Goal: Task Accomplishment & Management: Manage account settings

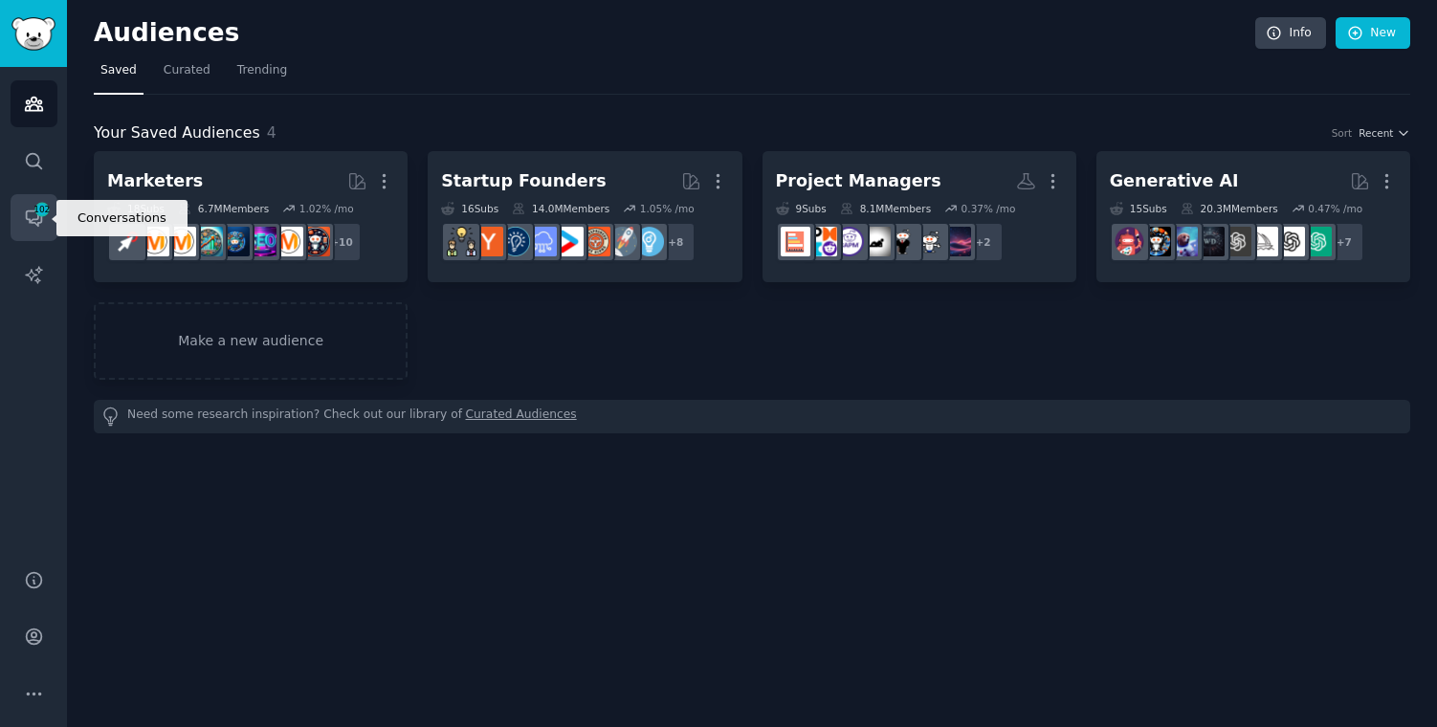
click at [31, 220] on icon "Sidebar" at bounding box center [33, 218] width 15 height 15
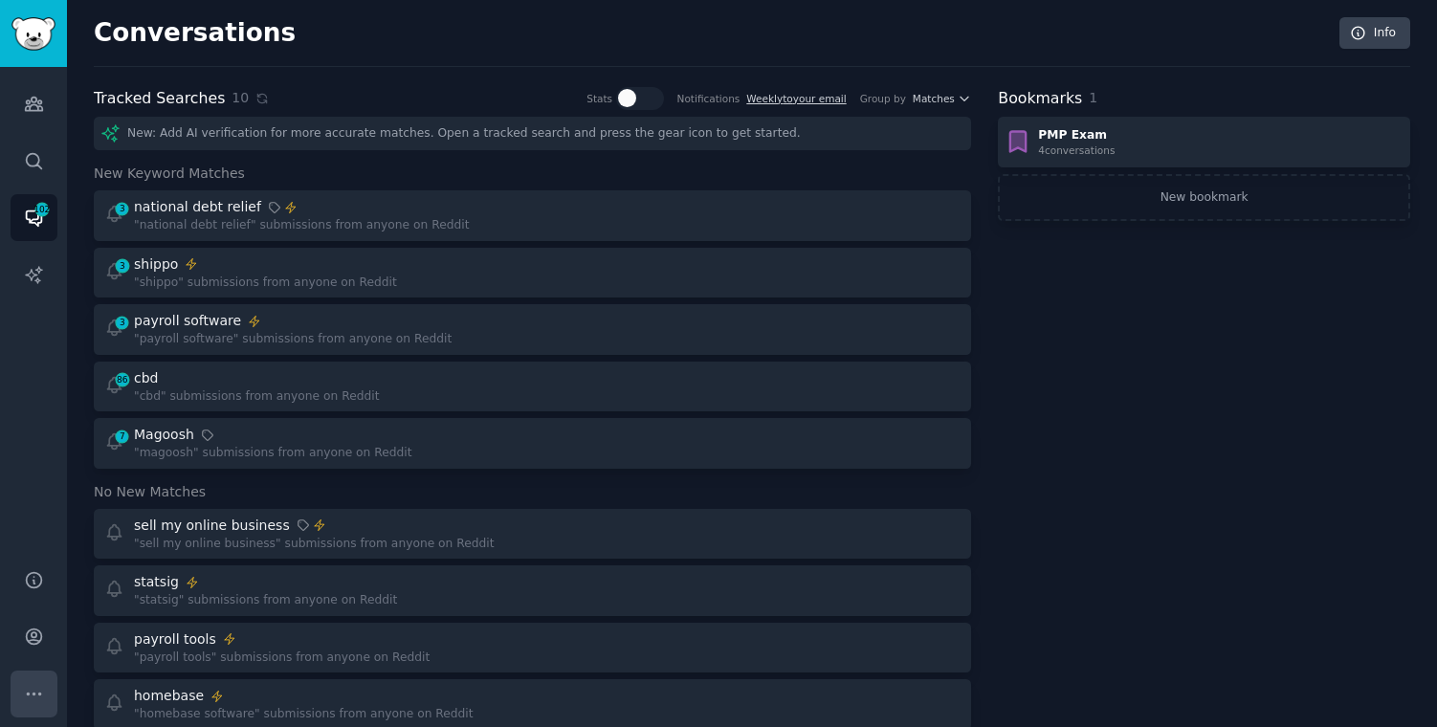
click at [33, 697] on icon "Sidebar" at bounding box center [34, 694] width 20 height 20
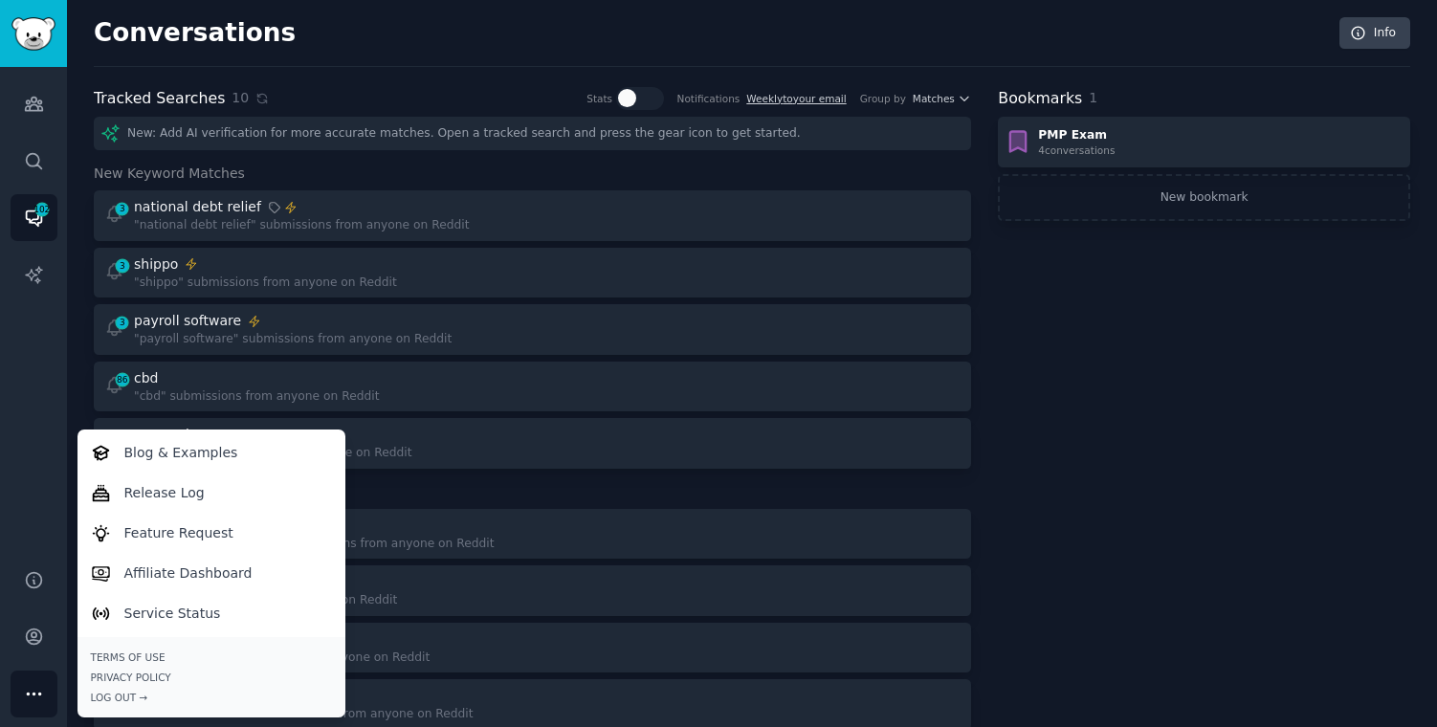
click at [60, 339] on div "Audiences Search Conversations 102 AI Reports" at bounding box center [33, 306] width 67 height 479
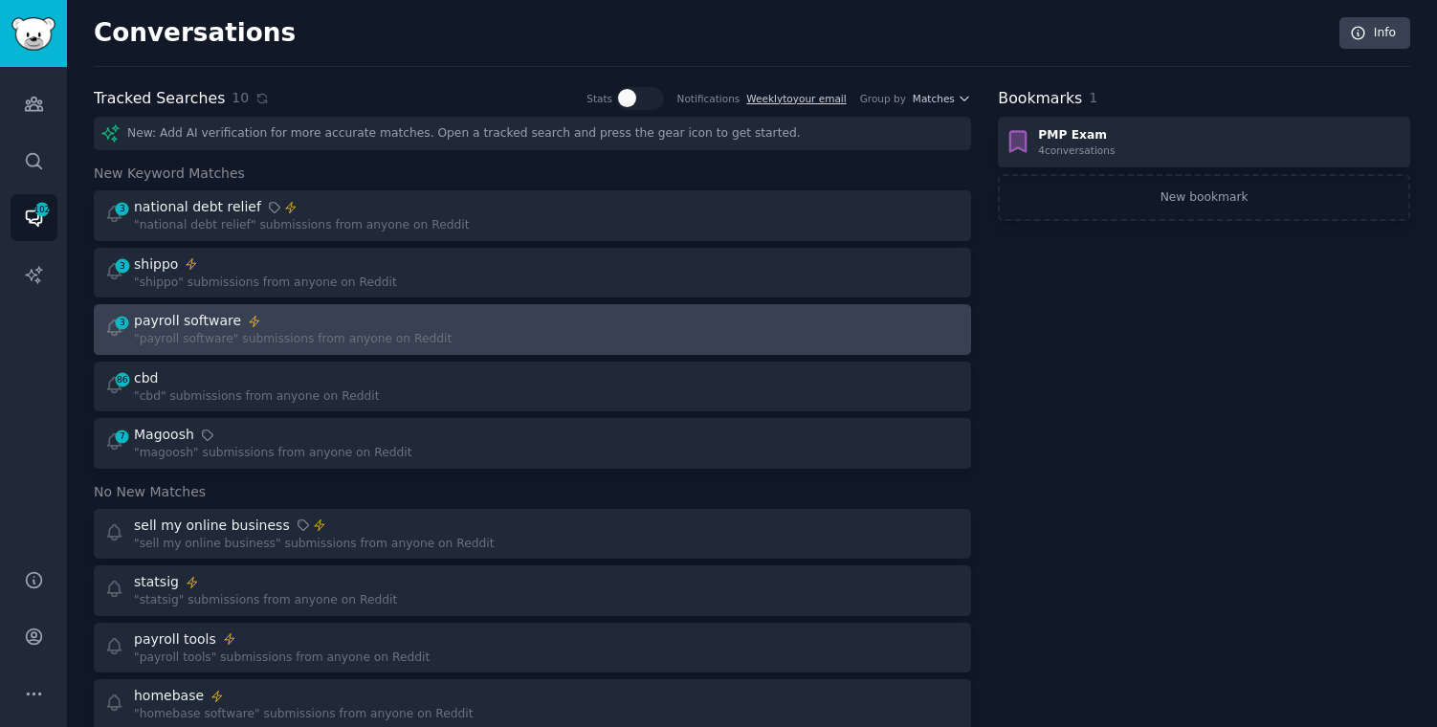
click at [330, 325] on div "payroll software" at bounding box center [293, 321] width 318 height 20
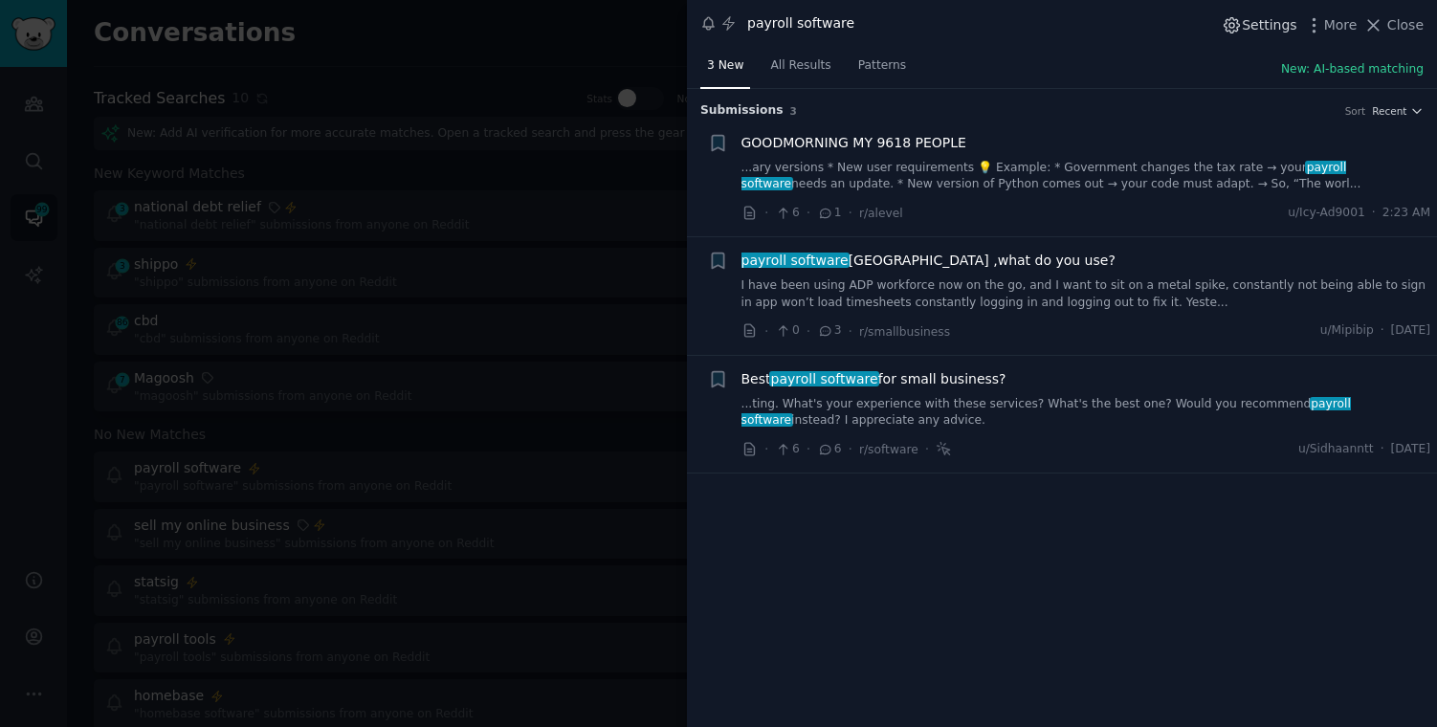
click at [1252, 29] on span "Settings" at bounding box center [1269, 25] width 55 height 20
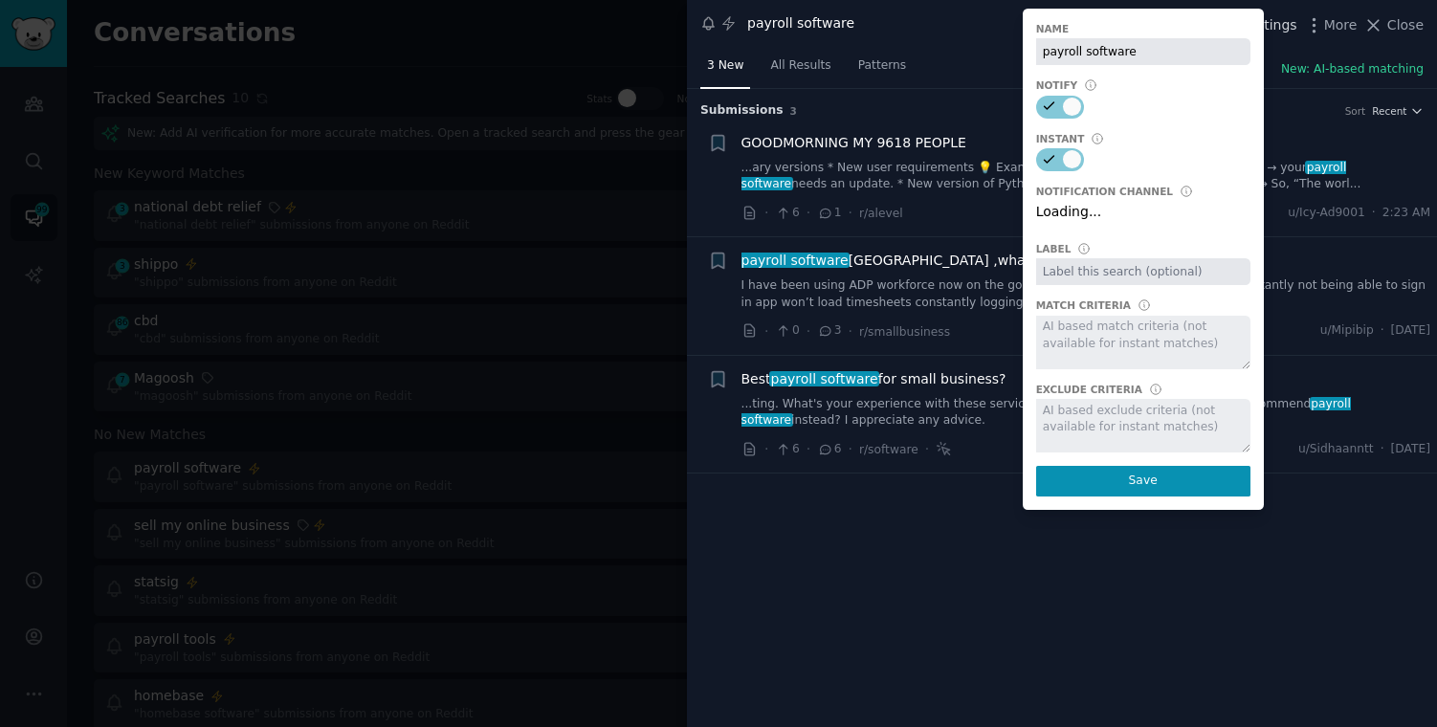
select select "504"
click at [991, 20] on div "payroll software Settings Name payroll software Notify Instant Notification Cha…" at bounding box center [1061, 25] width 723 height 24
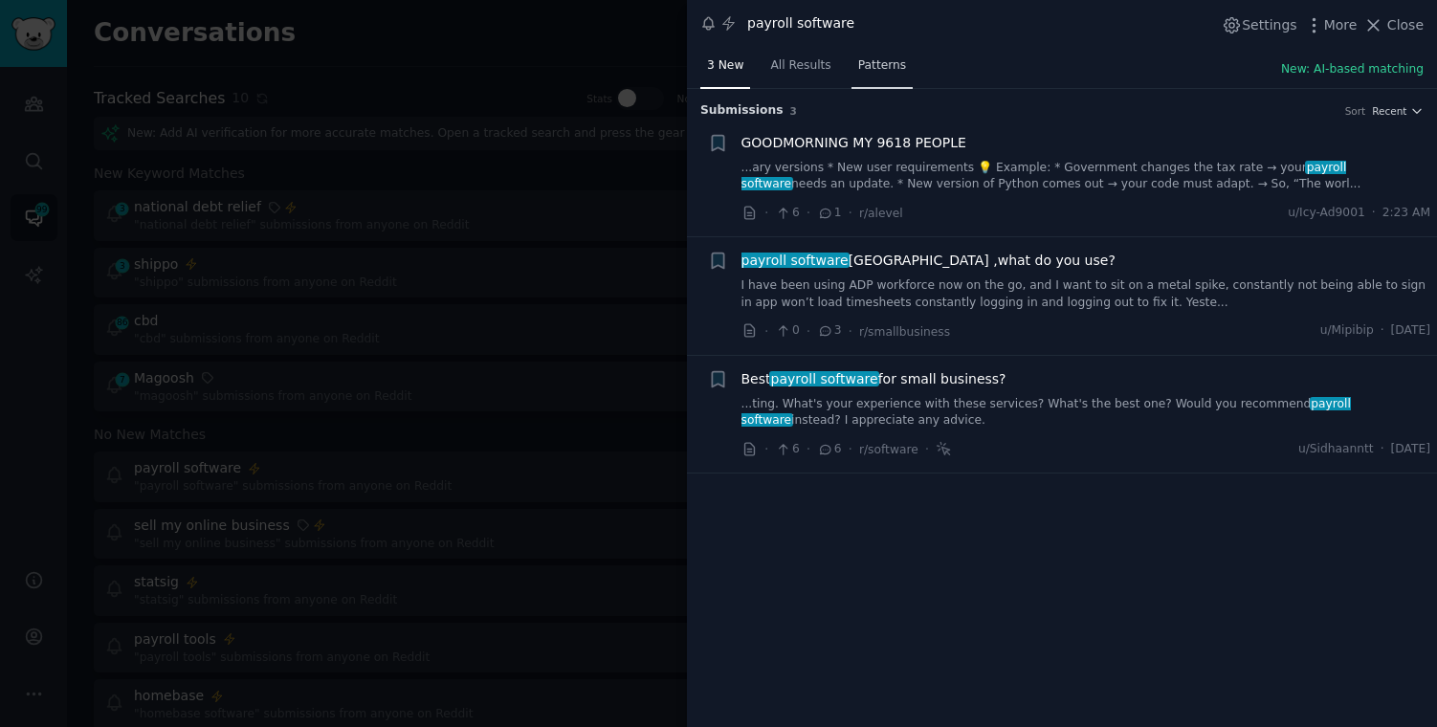
click at [871, 77] on link "Patterns" at bounding box center [882, 70] width 61 height 39
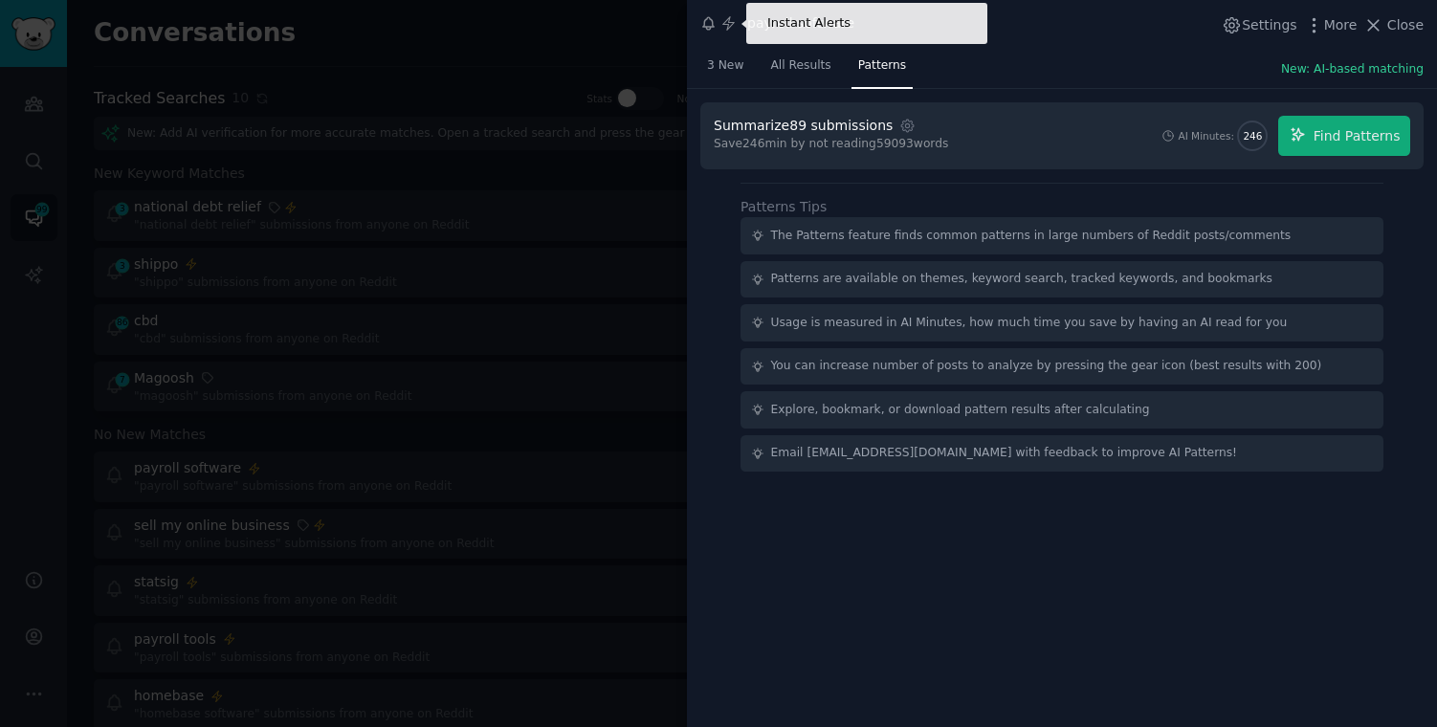
click at [729, 27] on icon at bounding box center [728, 22] width 11 height 13
click at [629, 36] on div at bounding box center [718, 363] width 1437 height 727
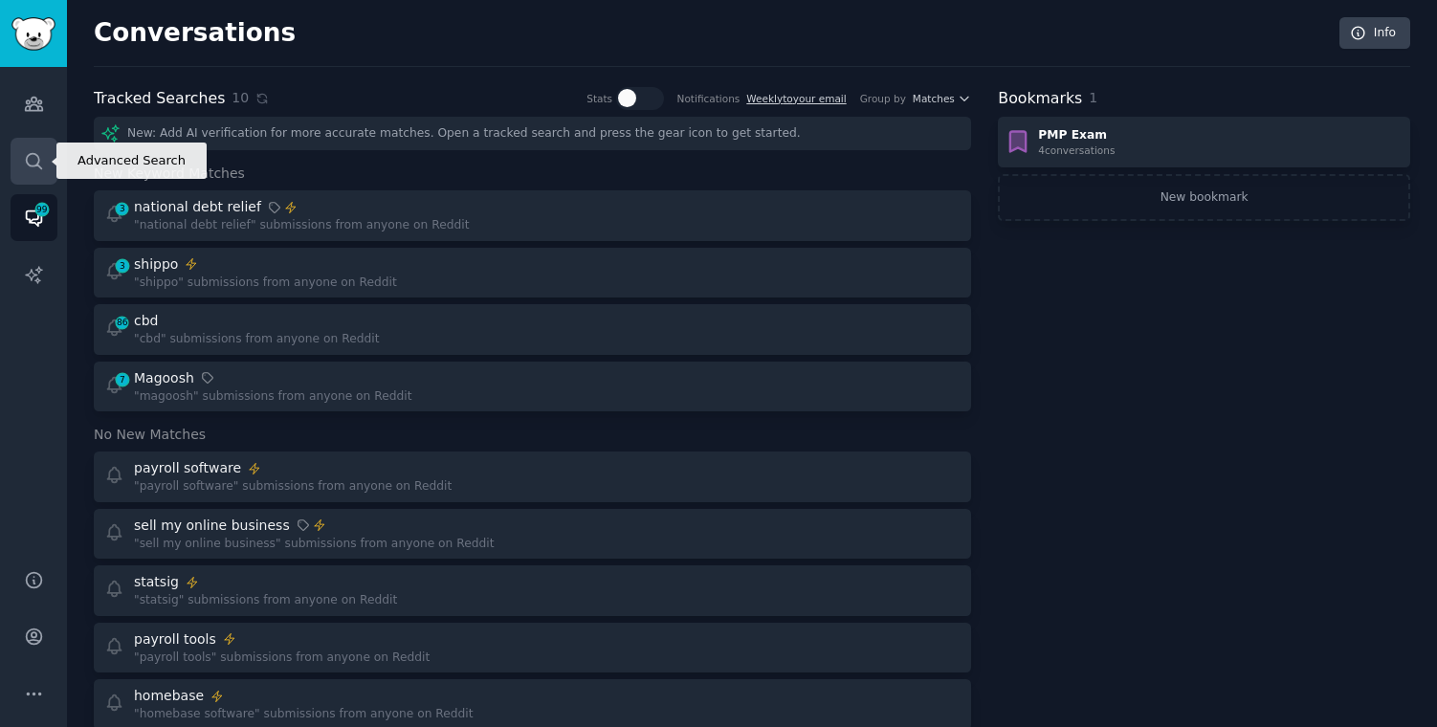
click at [37, 163] on icon "Sidebar" at bounding box center [33, 160] width 15 height 15
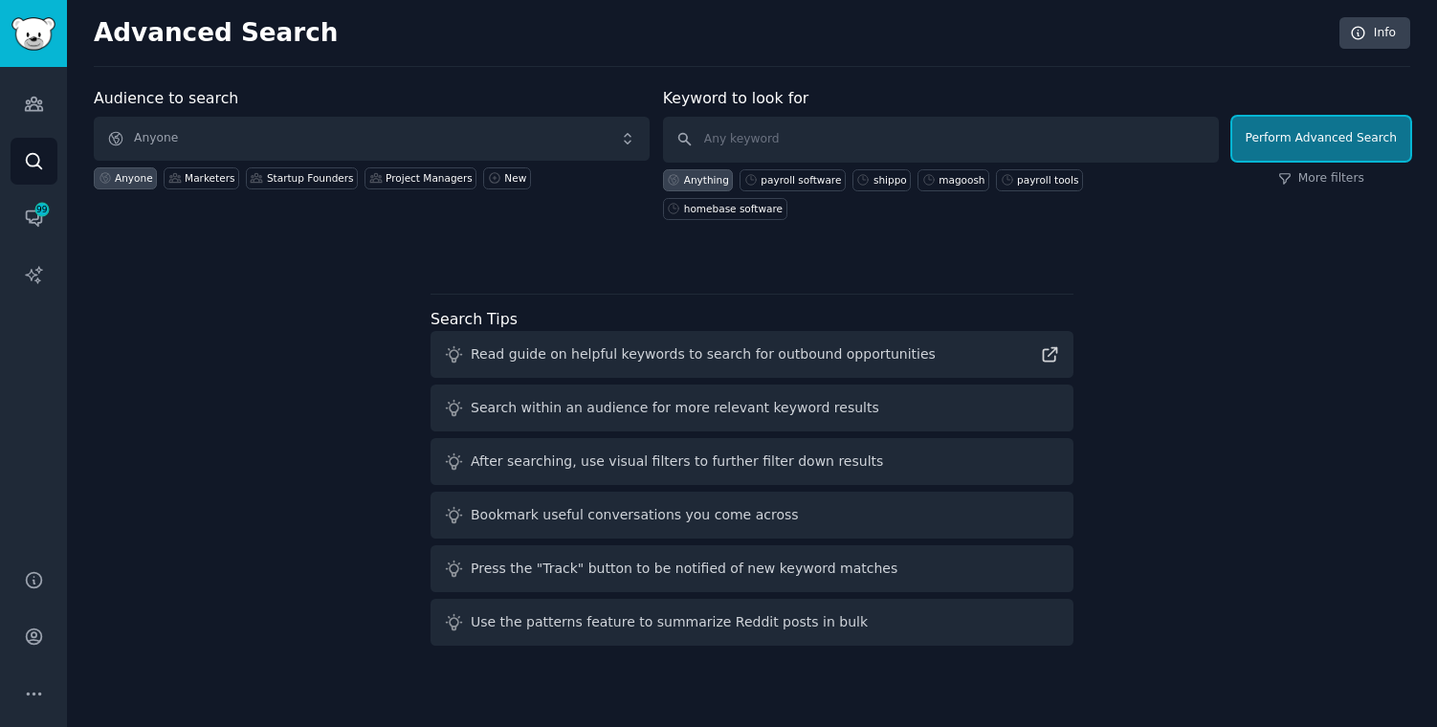
click at [1273, 137] on button "Perform Advanced Search" at bounding box center [1321, 139] width 178 height 44
click at [817, 177] on div "payroll software" at bounding box center [801, 179] width 80 height 13
type input "payroll software"
click at [1274, 140] on button "Perform Advanced Search" at bounding box center [1321, 139] width 178 height 44
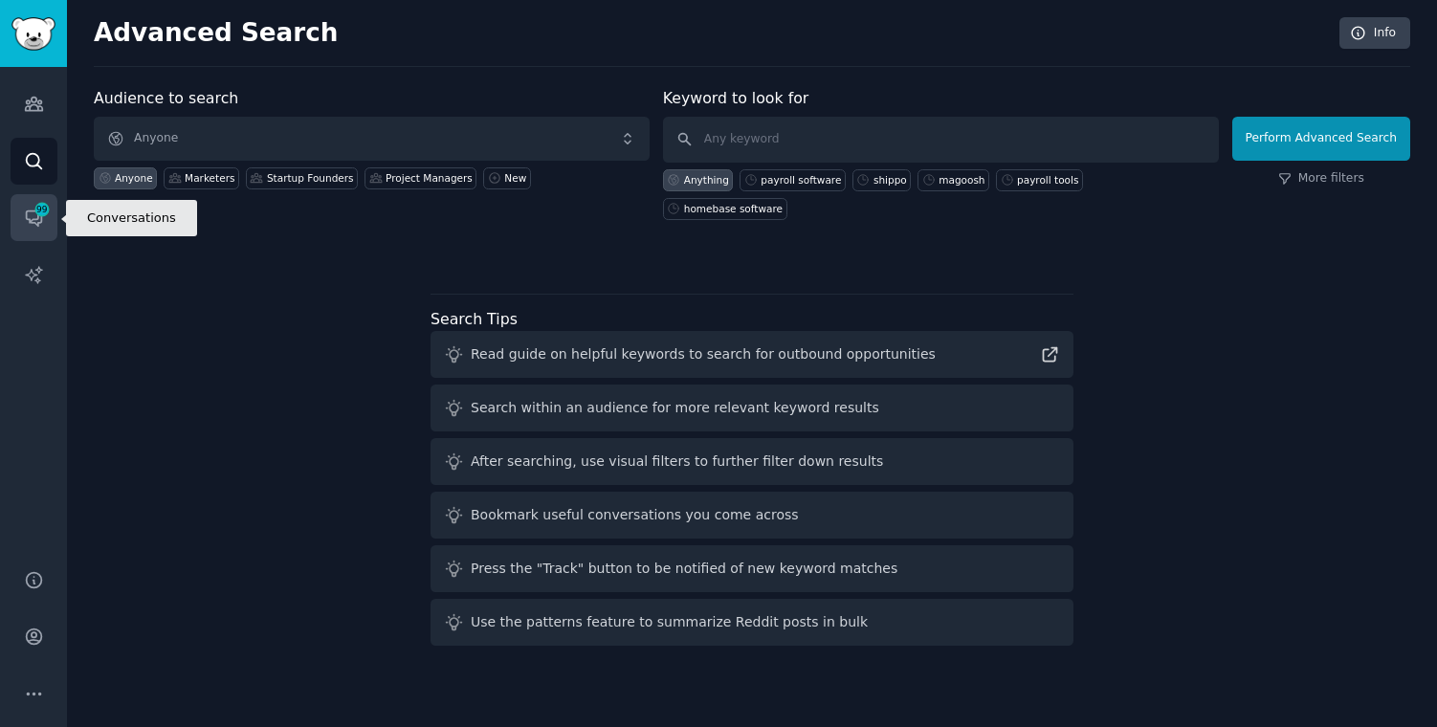
click at [30, 218] on icon "Sidebar" at bounding box center [34, 218] width 20 height 20
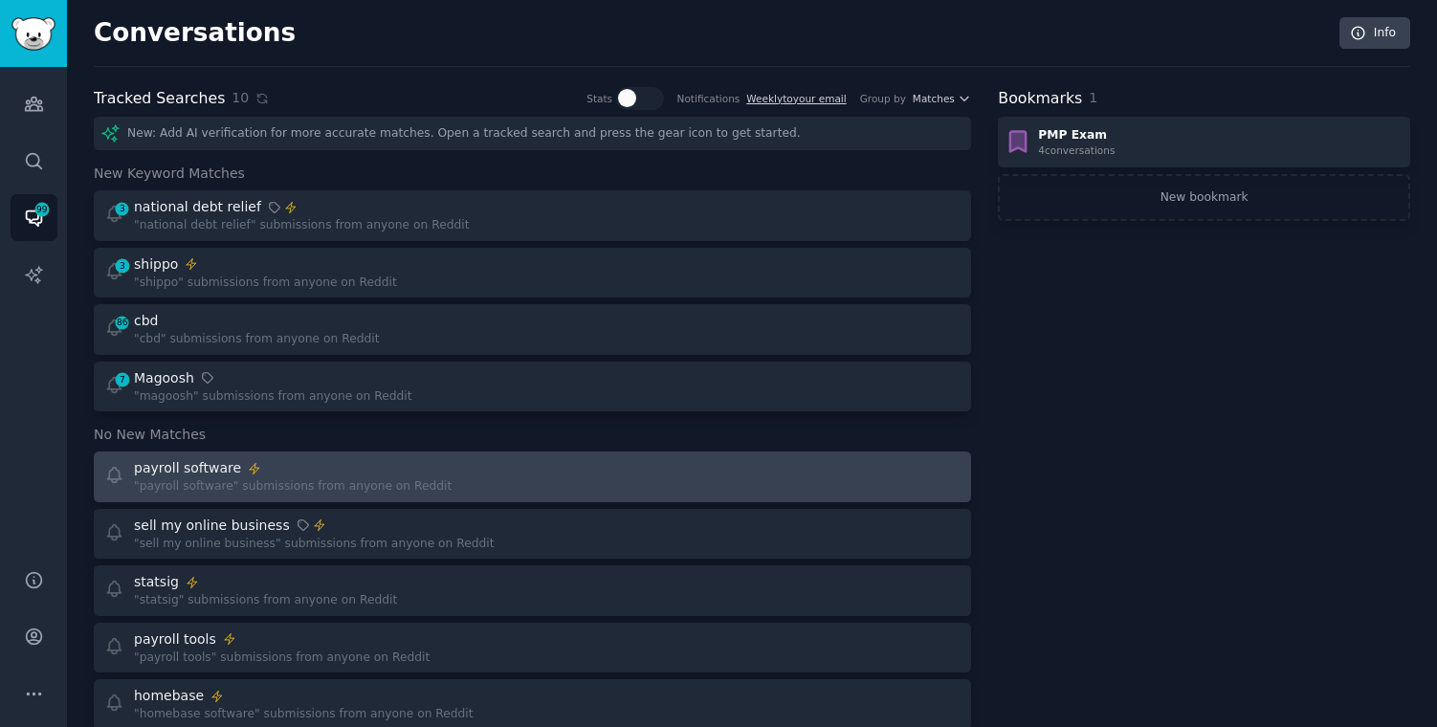
click at [279, 476] on div "Instant Alerts payroll software" at bounding box center [293, 468] width 318 height 20
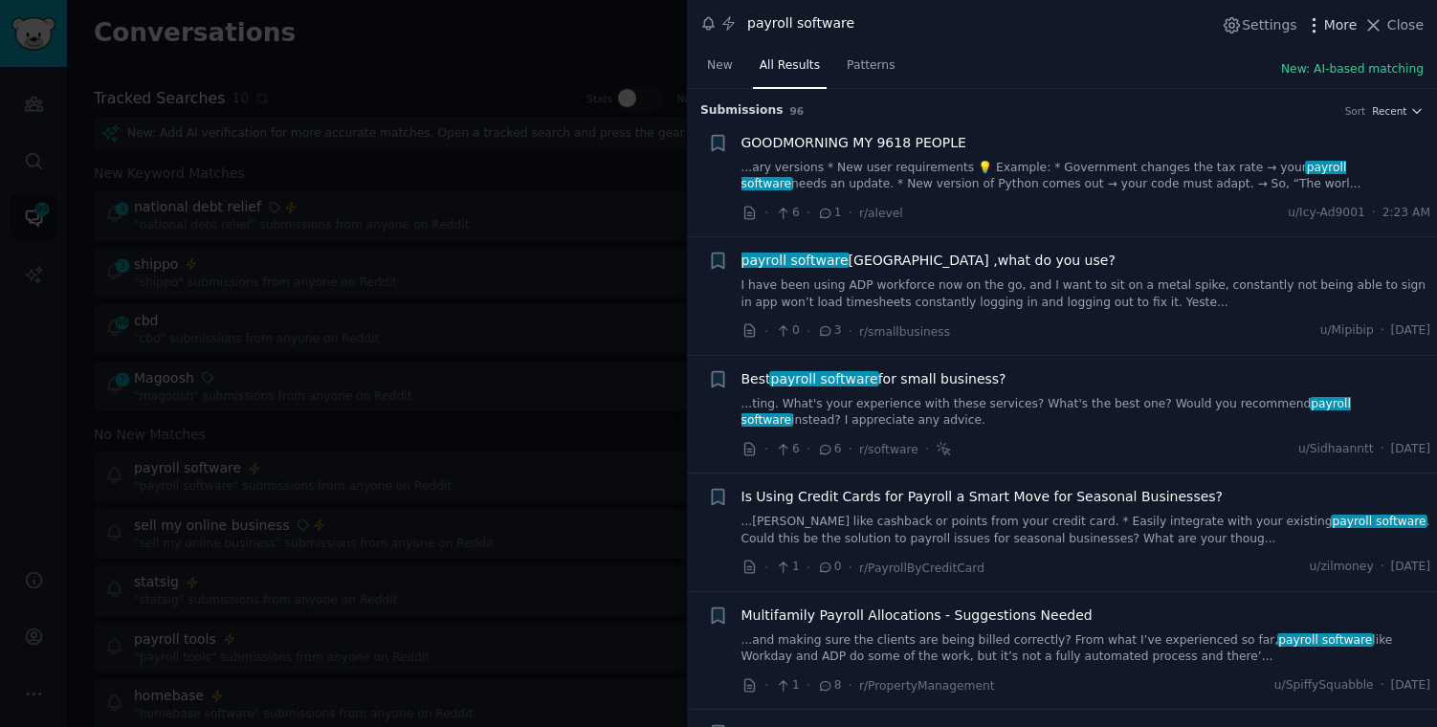
click at [1344, 28] on span "More" at bounding box center [1340, 25] width 33 height 20
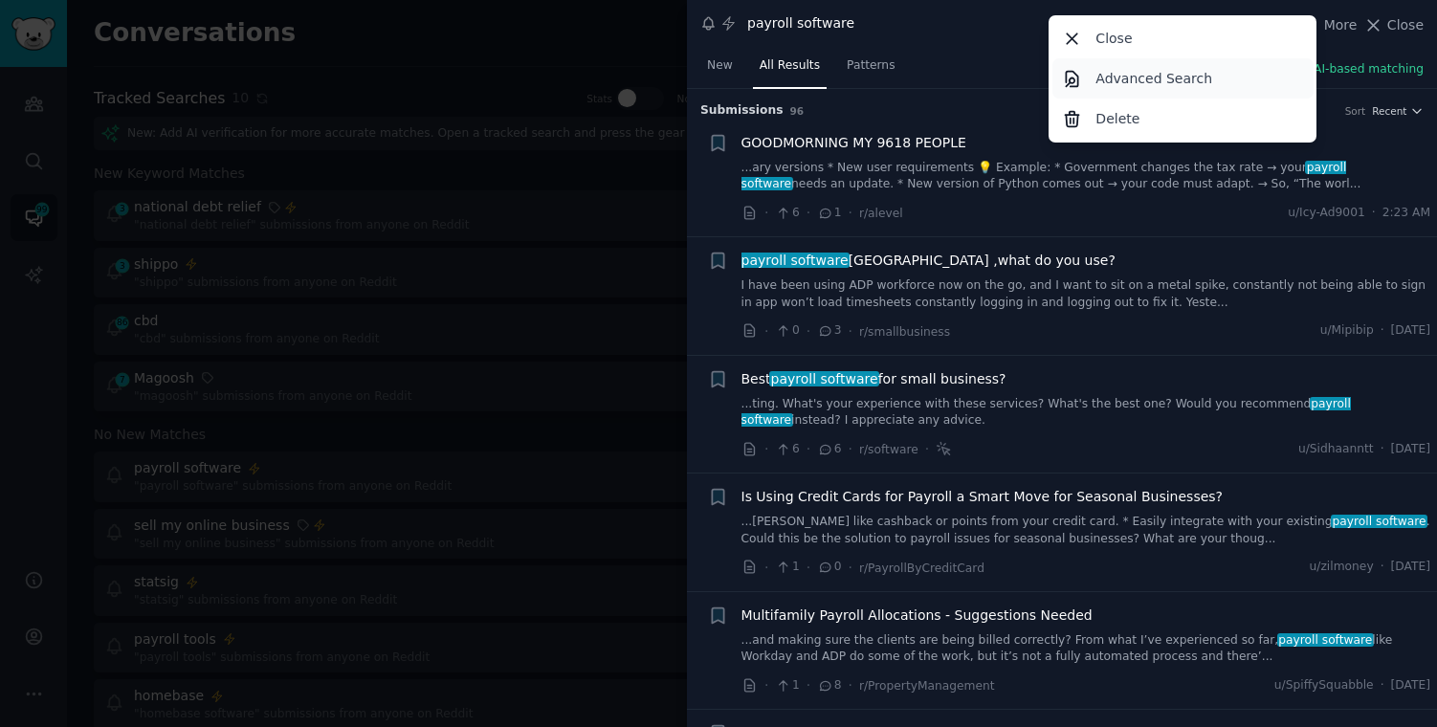
click at [1162, 77] on p "Advanced Search" at bounding box center [1154, 79] width 117 height 20
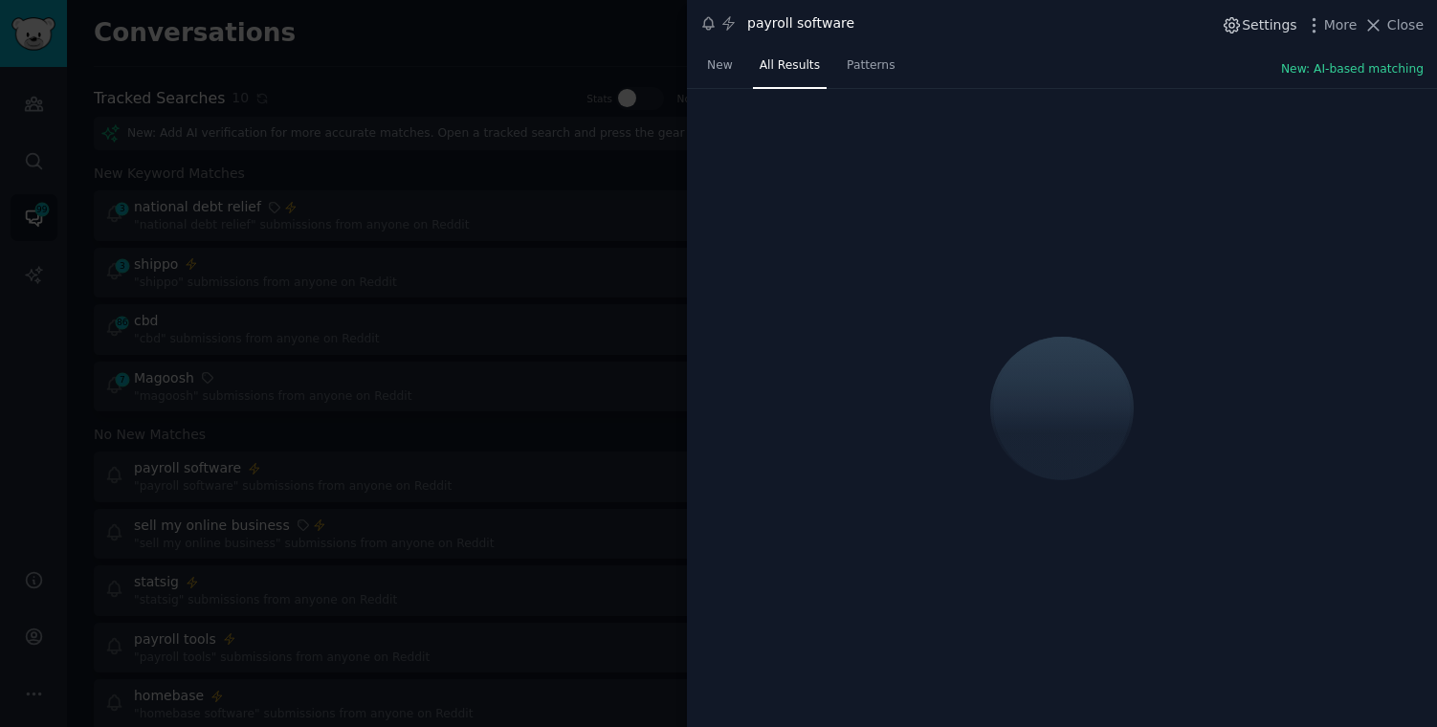
click at [1255, 24] on span "Settings" at bounding box center [1269, 25] width 55 height 20
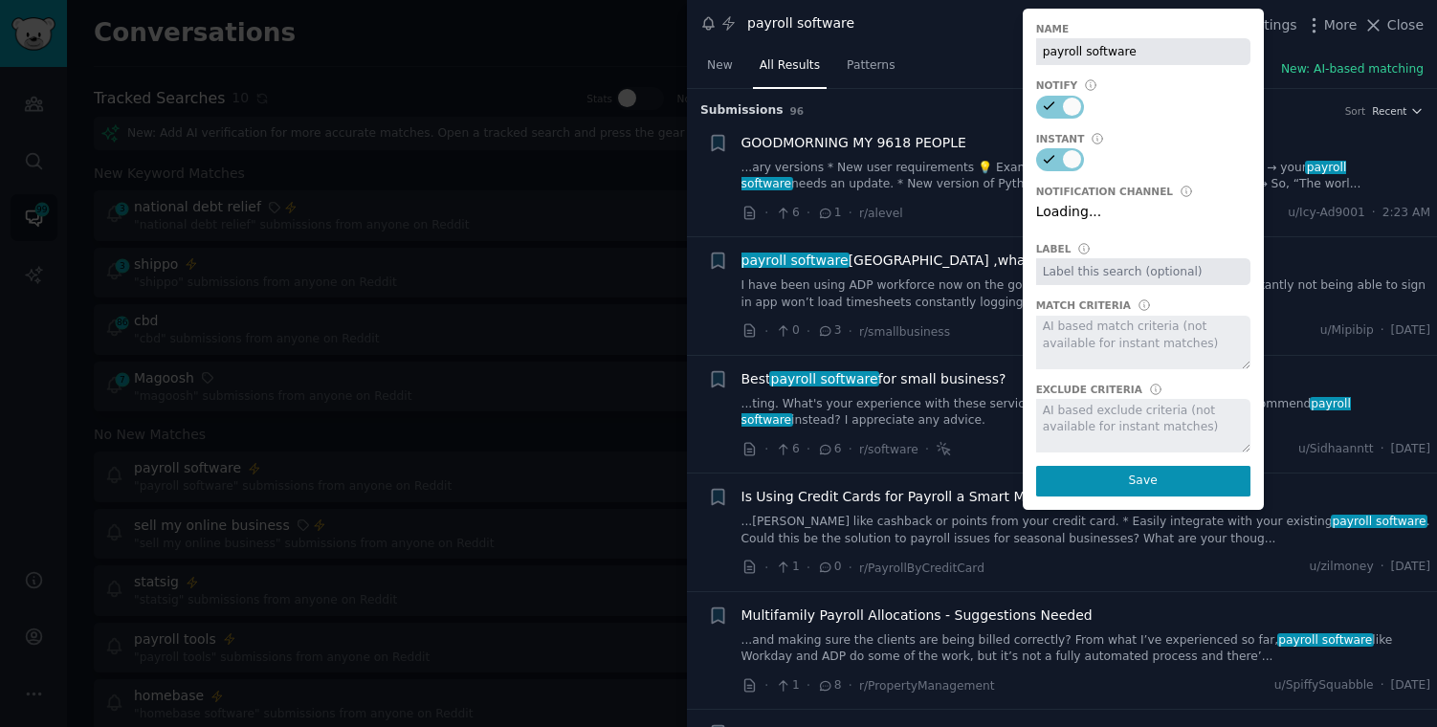
select select "504"
click at [1095, 346] on div at bounding box center [1143, 343] width 214 height 54
click at [1081, 332] on div at bounding box center [1143, 343] width 214 height 54
click at [1119, 332] on div at bounding box center [1143, 343] width 214 height 54
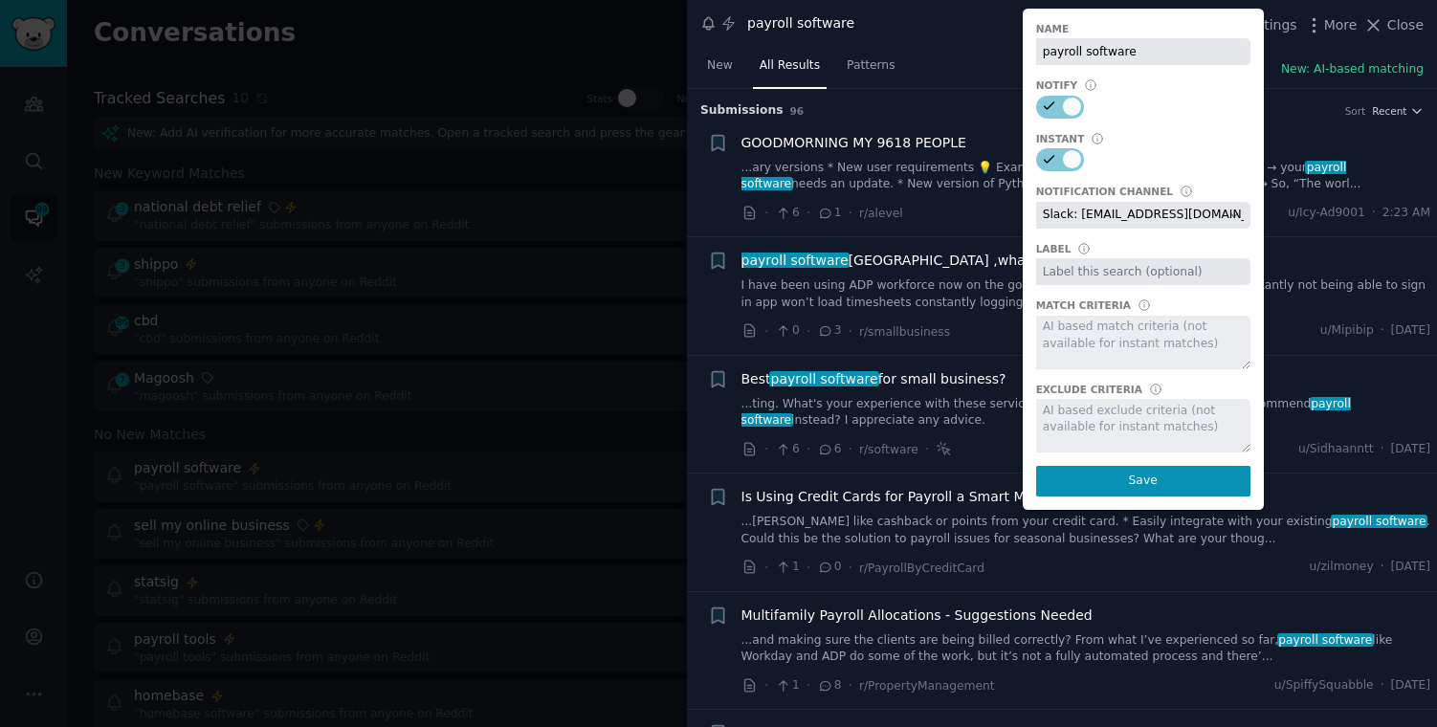
click at [1091, 337] on div at bounding box center [1143, 343] width 214 height 54
click at [1086, 425] on div at bounding box center [1143, 426] width 214 height 54
click at [1081, 329] on div at bounding box center [1143, 343] width 214 height 54
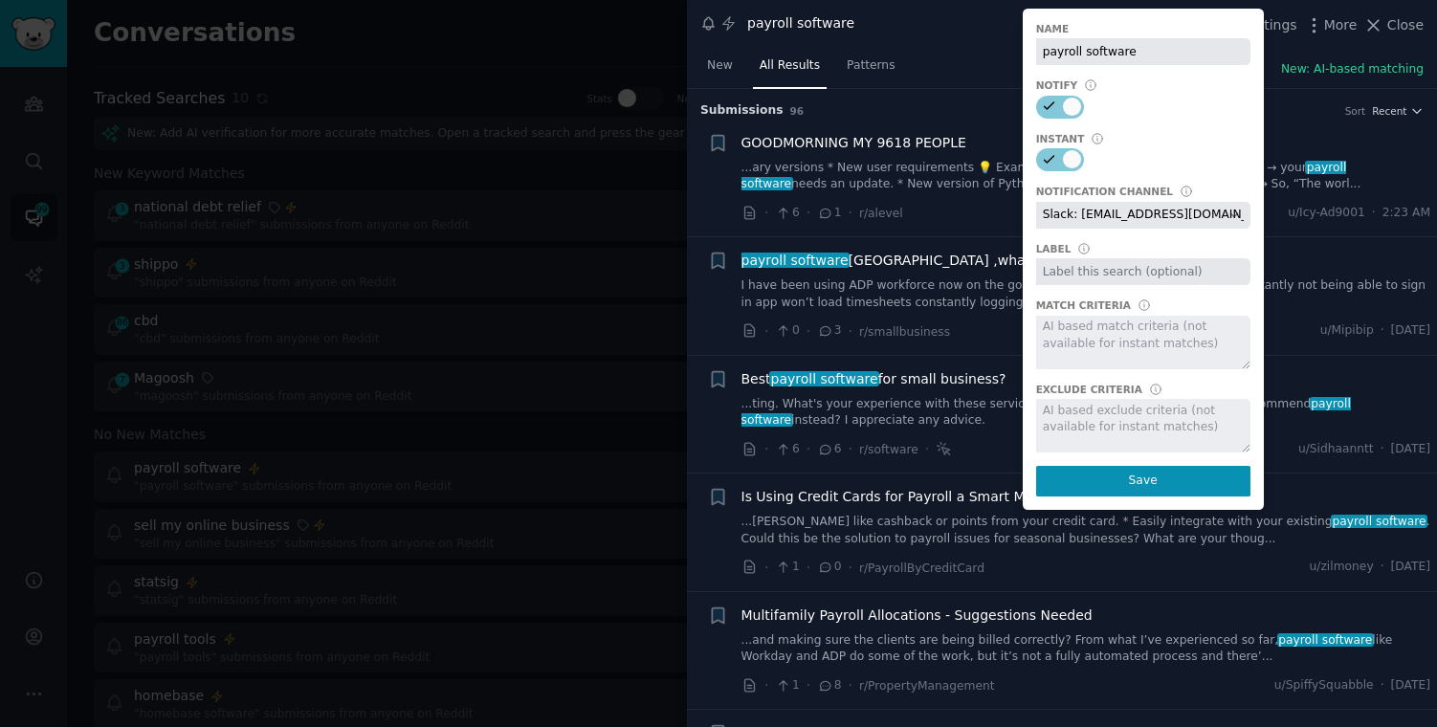
click at [1113, 343] on div at bounding box center [1143, 343] width 214 height 54
click at [1115, 343] on div at bounding box center [1143, 343] width 214 height 54
click at [1140, 487] on button "Save" at bounding box center [1143, 481] width 214 height 31
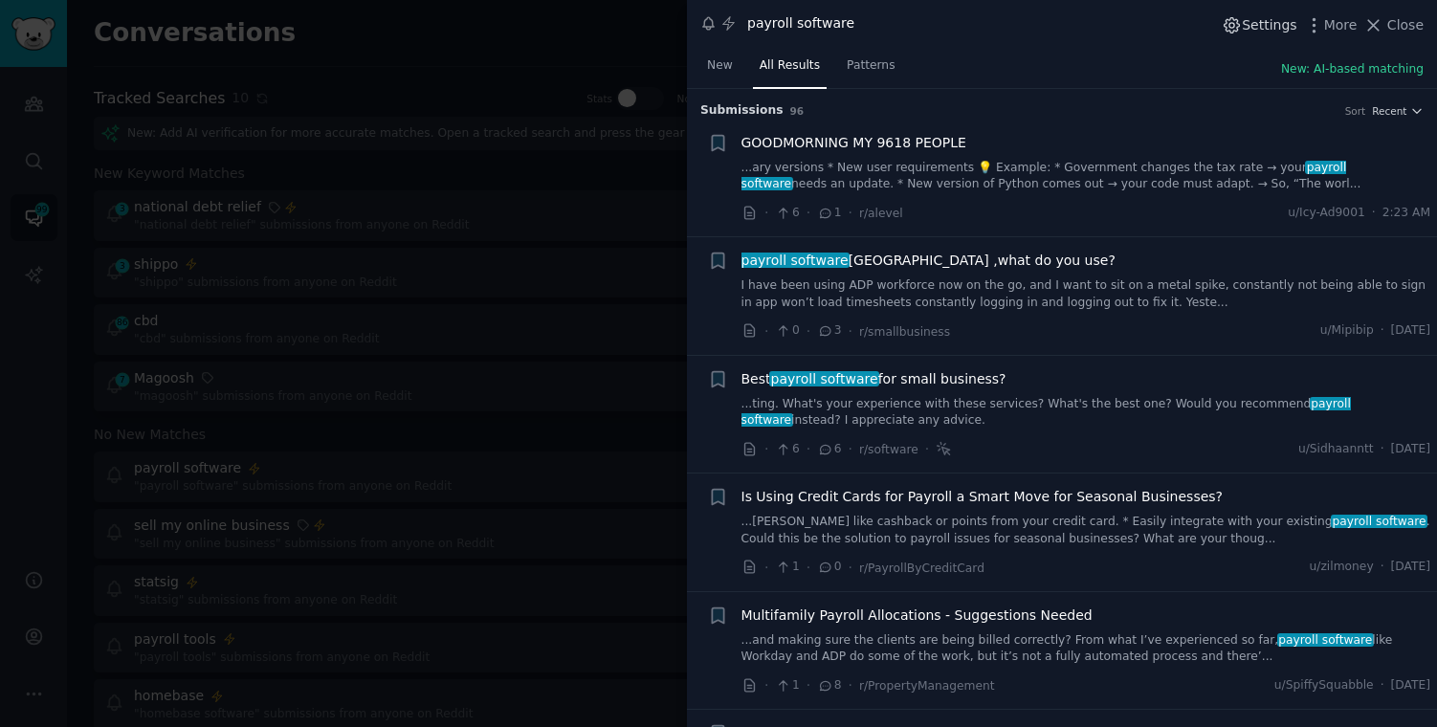
click at [1253, 32] on span "Settings" at bounding box center [1269, 25] width 55 height 20
select select "504"
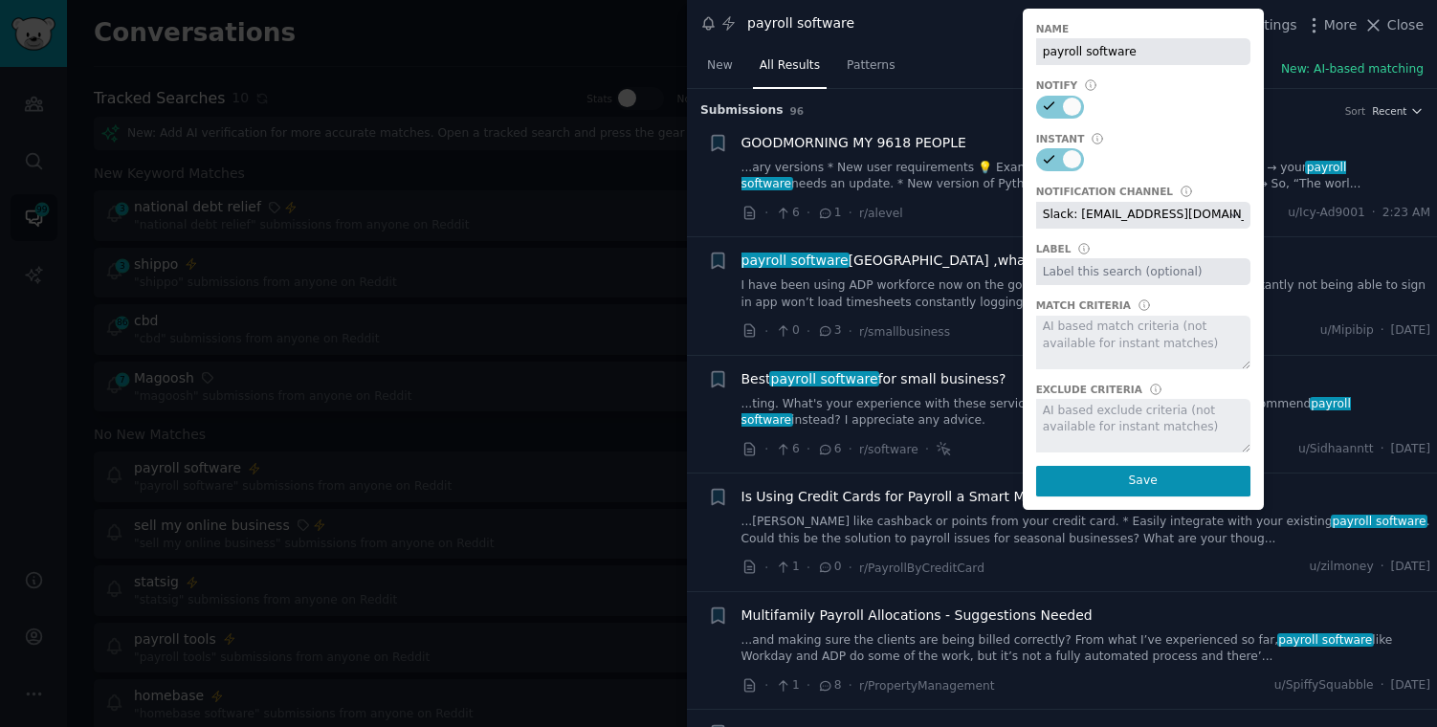
click at [1075, 340] on div at bounding box center [1143, 343] width 214 height 54
click at [1146, 344] on div at bounding box center [1143, 343] width 214 height 54
click at [1146, 343] on div at bounding box center [1143, 343] width 214 height 54
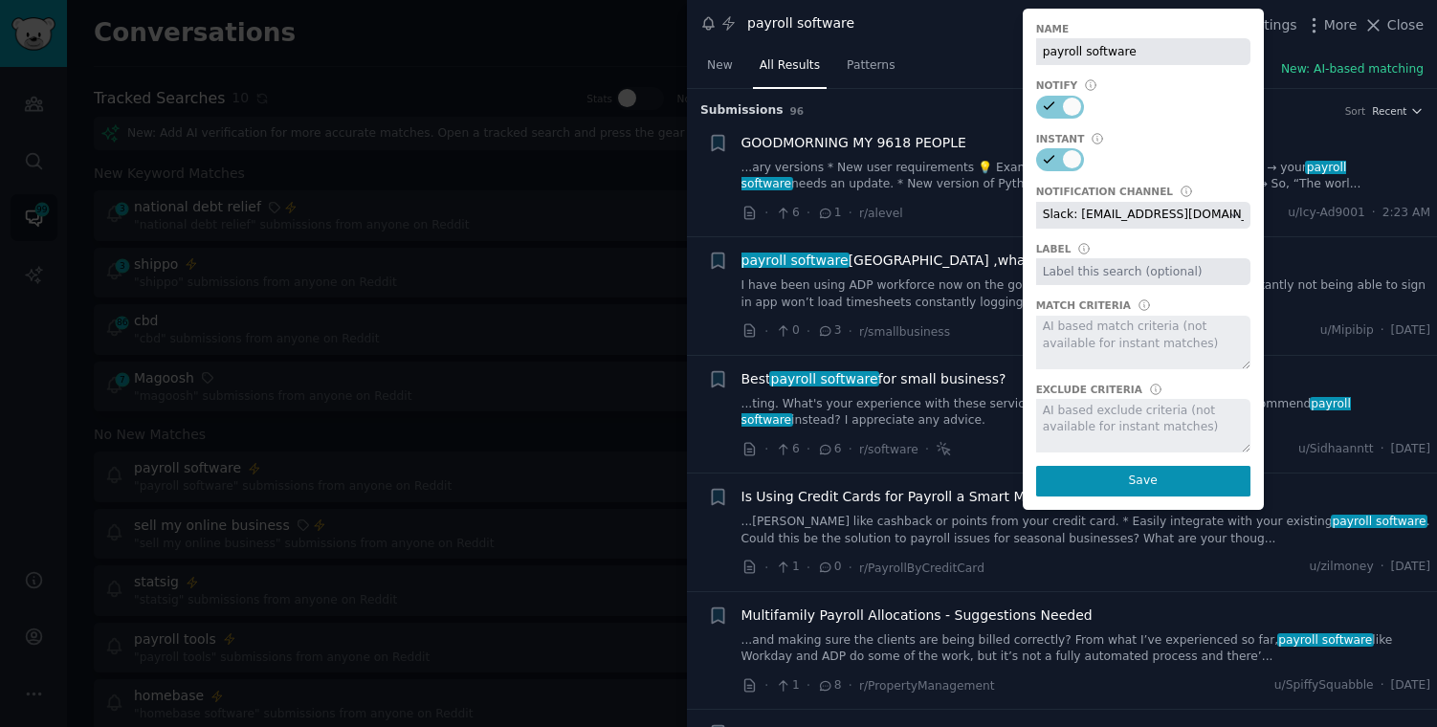
click at [1146, 343] on div at bounding box center [1143, 343] width 214 height 54
click at [1116, 427] on div at bounding box center [1143, 426] width 214 height 54
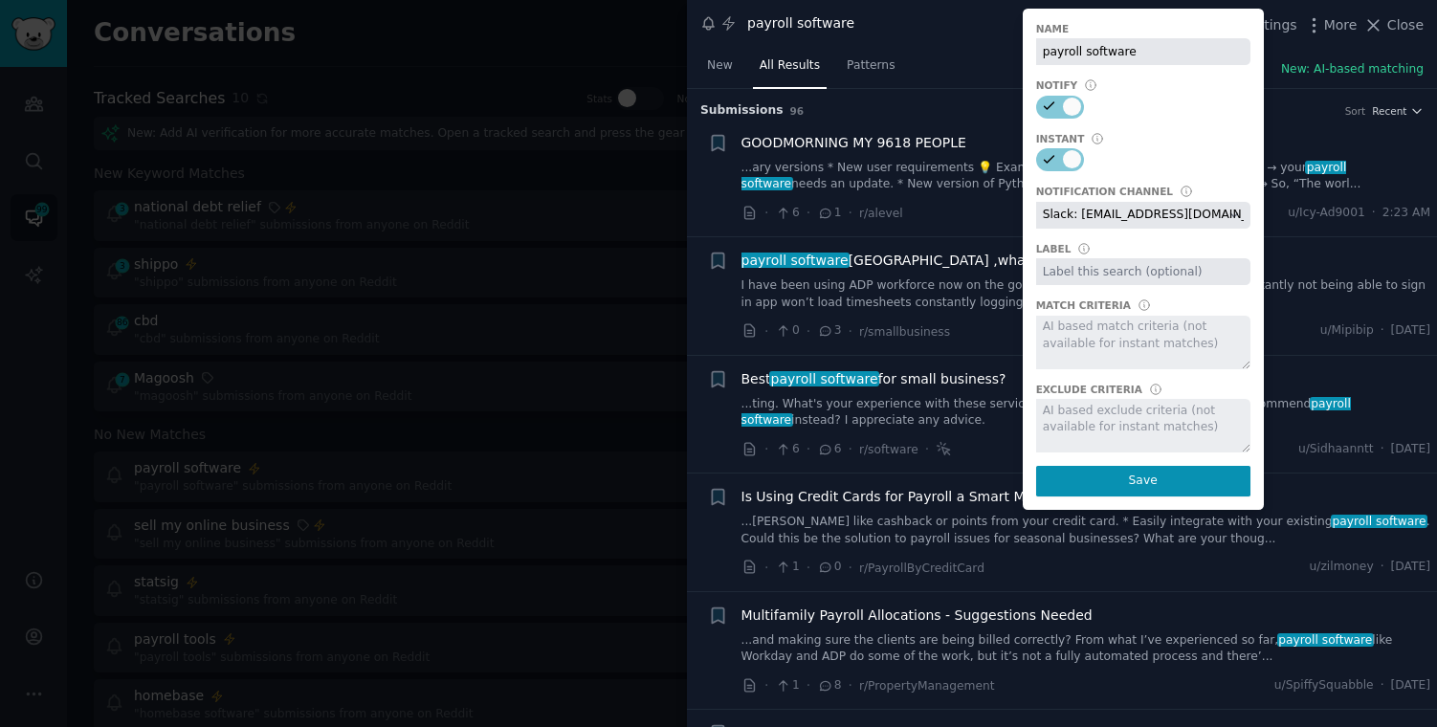
click at [1114, 343] on div at bounding box center [1143, 343] width 214 height 54
click at [1096, 335] on div at bounding box center [1143, 343] width 214 height 54
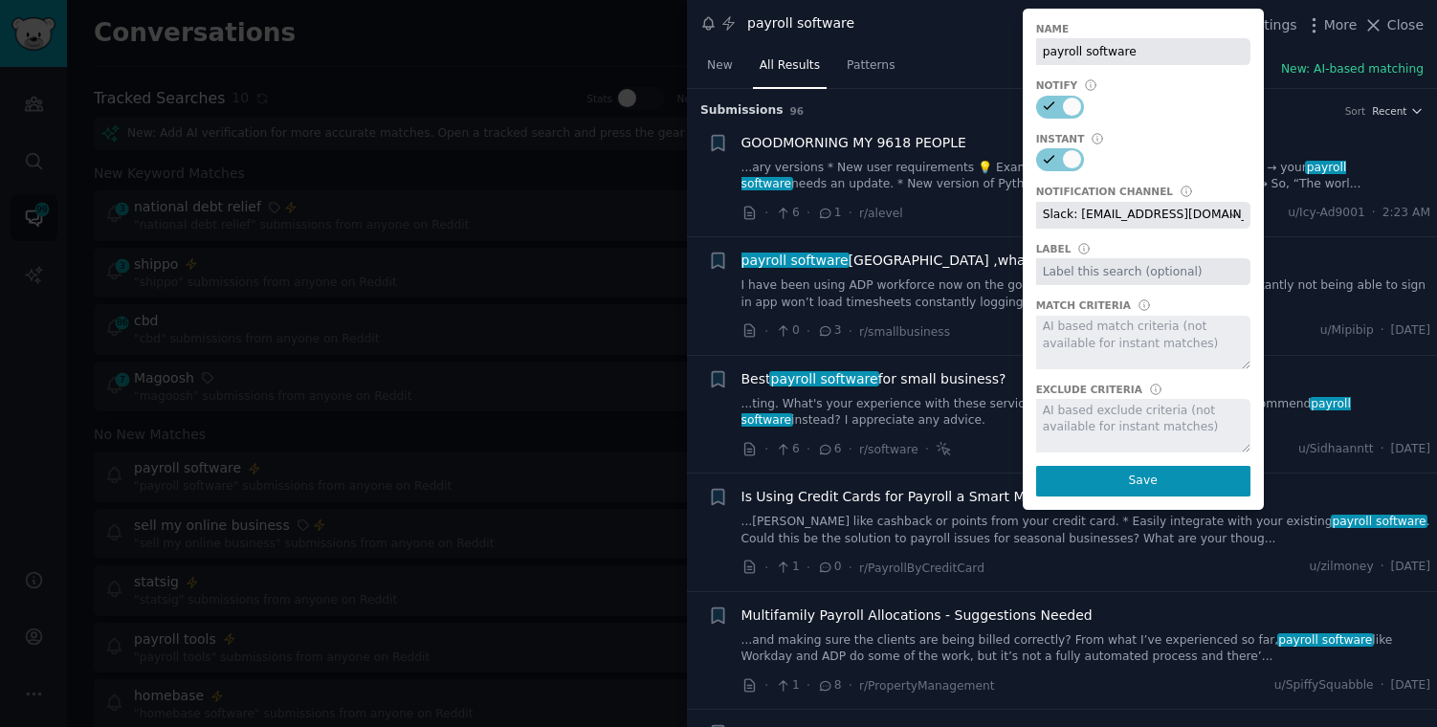
click at [1077, 426] on div at bounding box center [1143, 426] width 214 height 54
click at [1065, 107] on div at bounding box center [1060, 107] width 48 height 23
checkbox input "false"
click at [1056, 159] on icon at bounding box center [1049, 159] width 17 height 17
checkbox input "false"
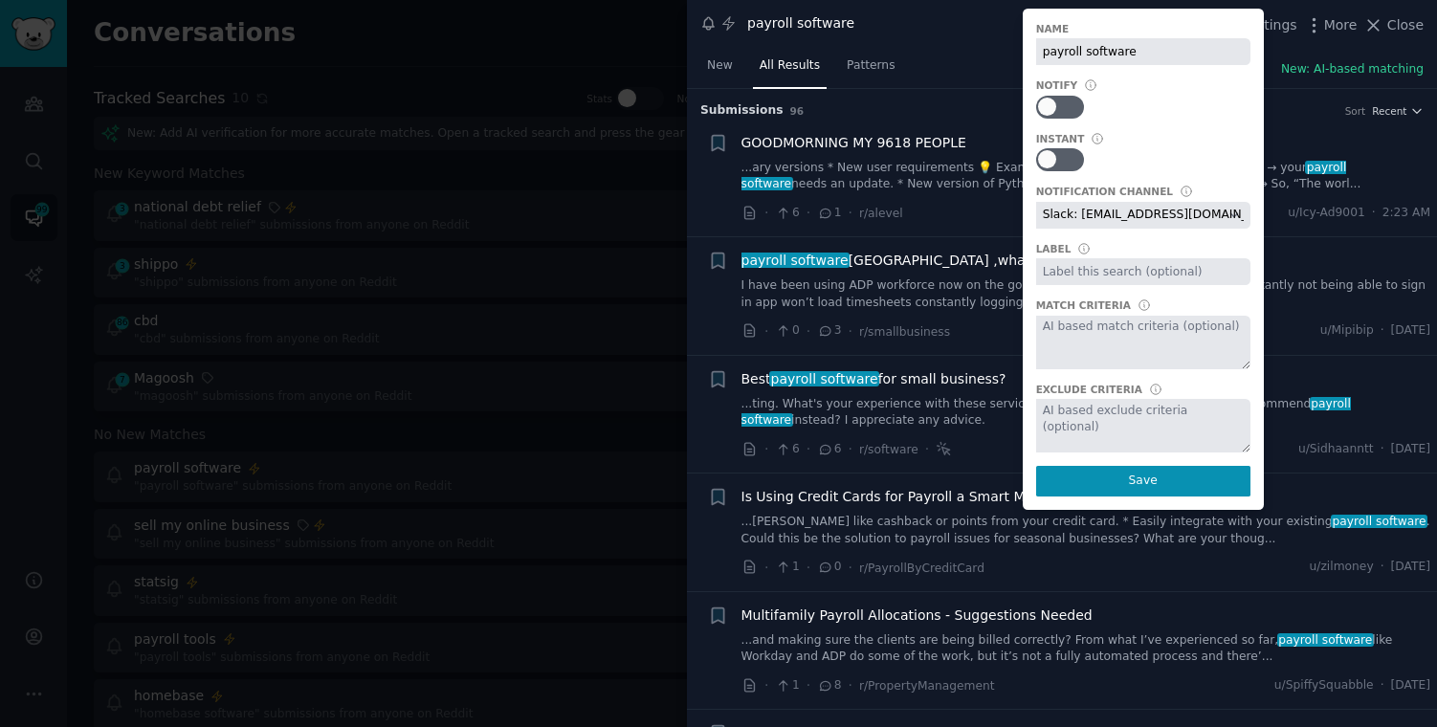
click at [1072, 343] on textarea at bounding box center [1143, 343] width 214 height 54
paste textarea "(payroll) AND (software OR tool OR tools OR solution OR solutions OR platform O…"
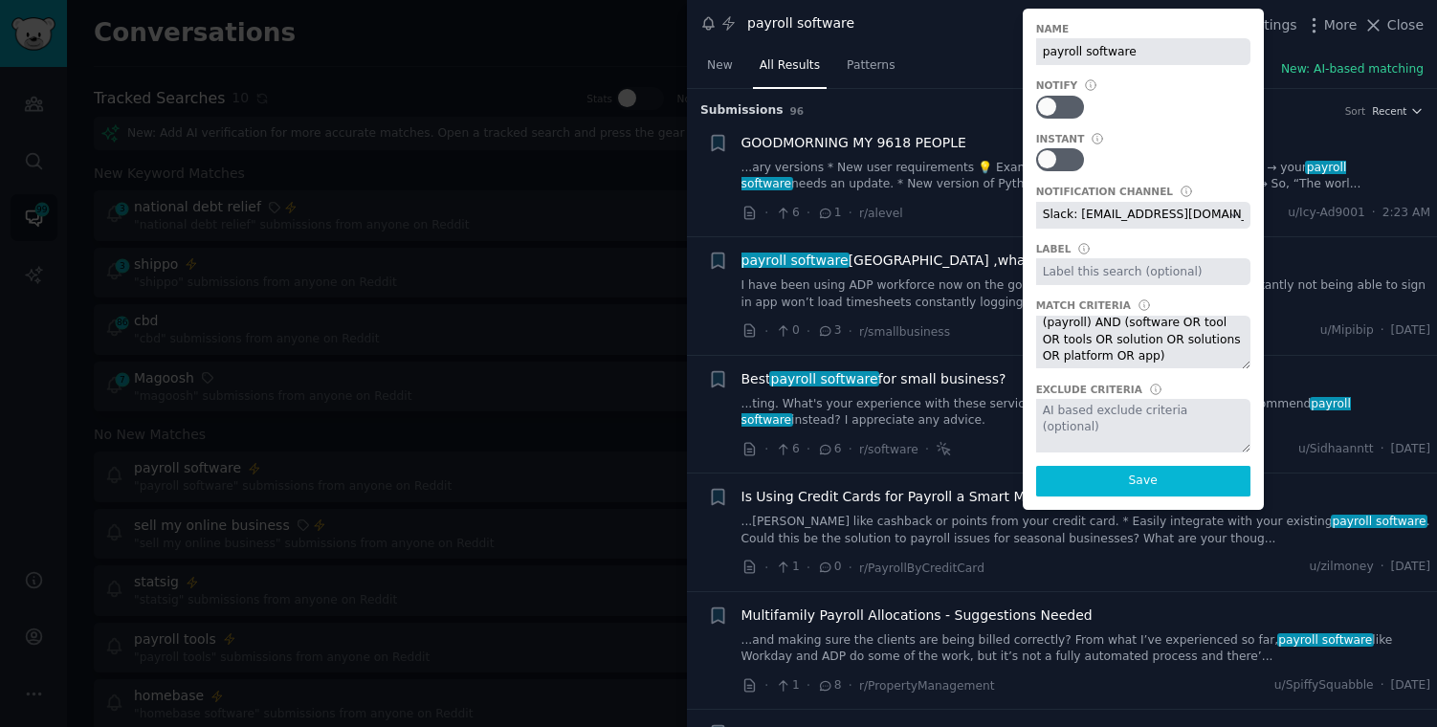
type textarea "(payroll) AND (software OR tool OR tools OR solution OR solutions OR platform O…"
click at [1117, 476] on button "Save" at bounding box center [1143, 481] width 214 height 31
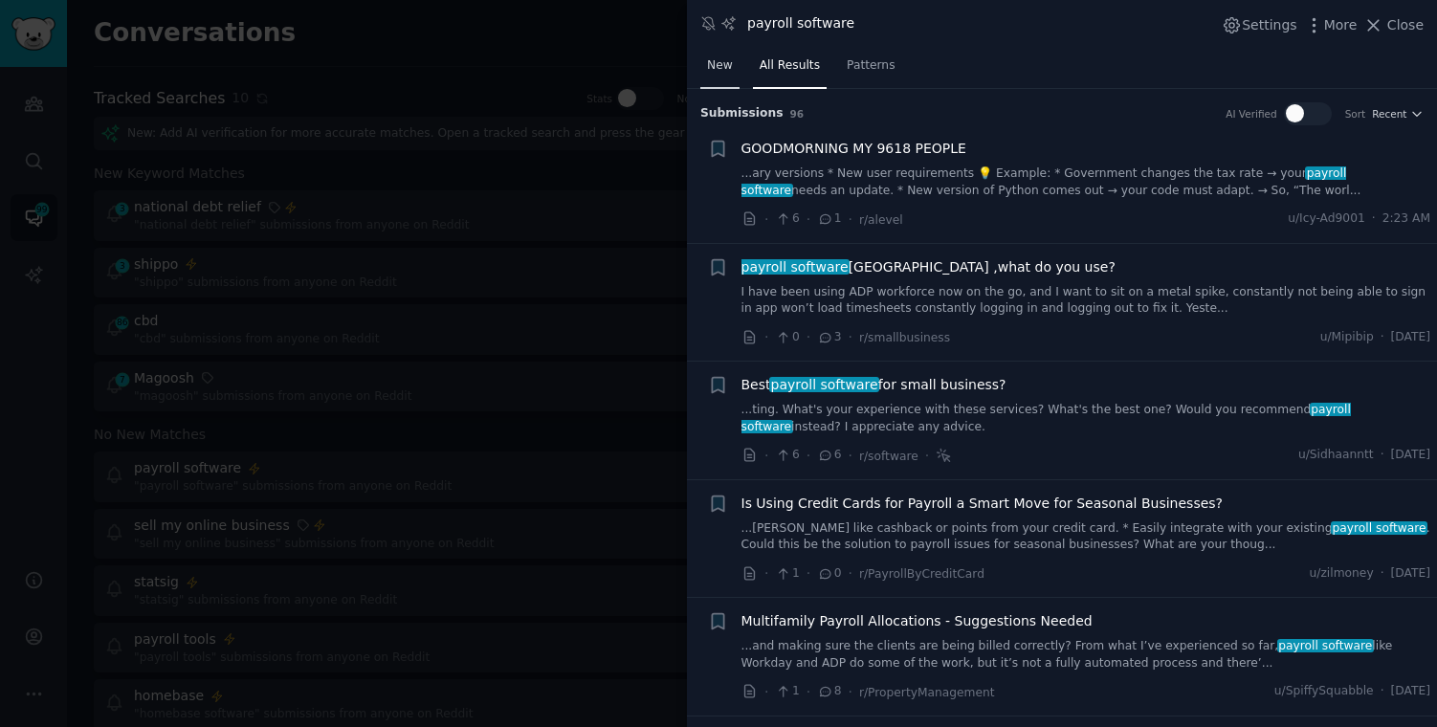
click at [719, 64] on span "New" at bounding box center [720, 65] width 26 height 17
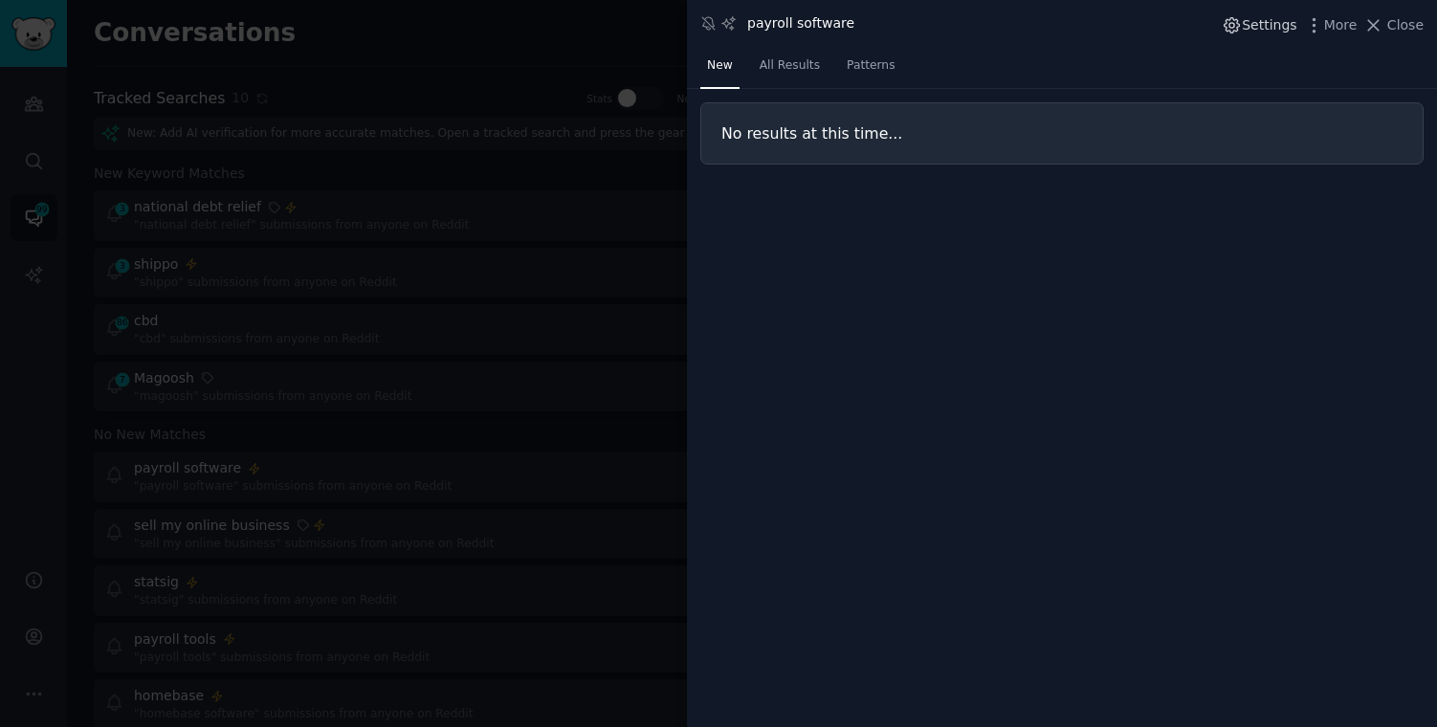
click at [1242, 23] on icon "button" at bounding box center [1232, 25] width 20 height 20
select select "504"
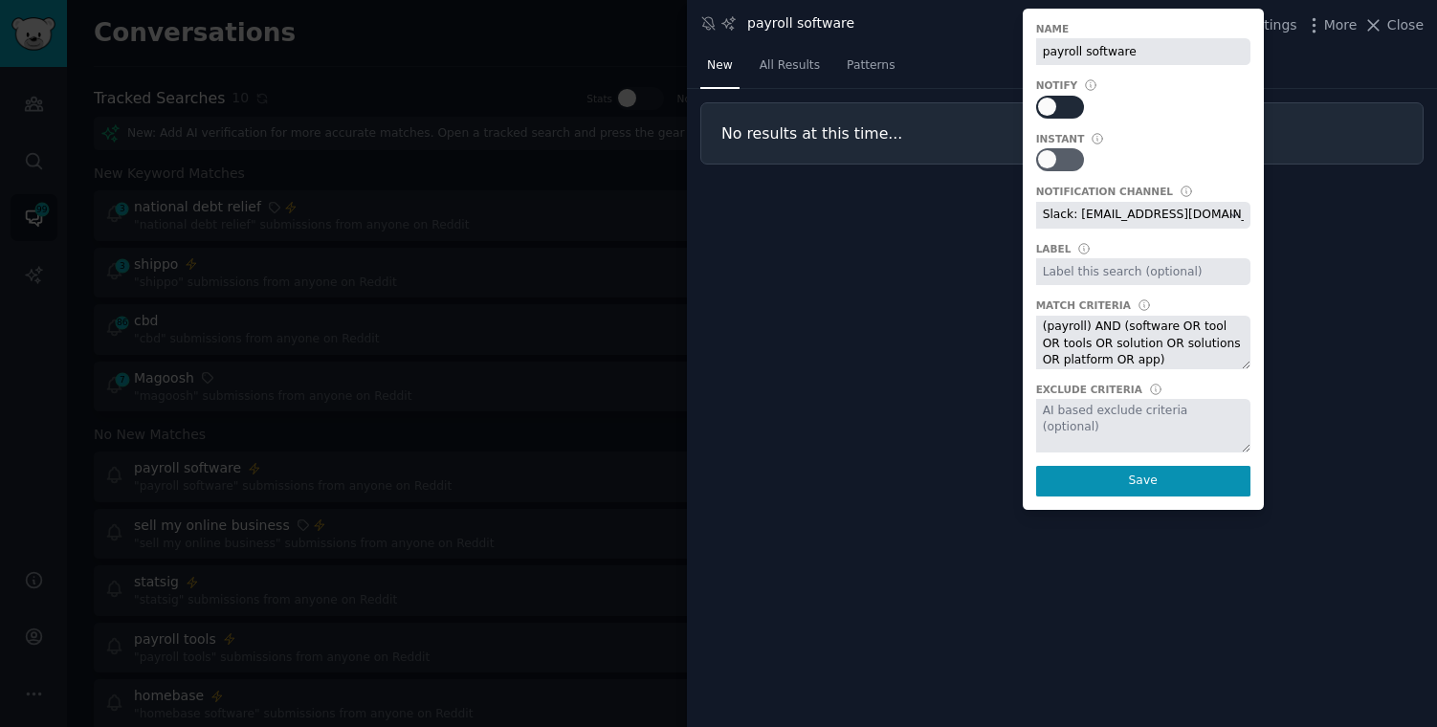
click at [1070, 104] on div at bounding box center [1068, 107] width 10 height 18
checkbox input "true"
click at [1069, 158] on div at bounding box center [1068, 160] width 10 height 18
checkbox input "true"
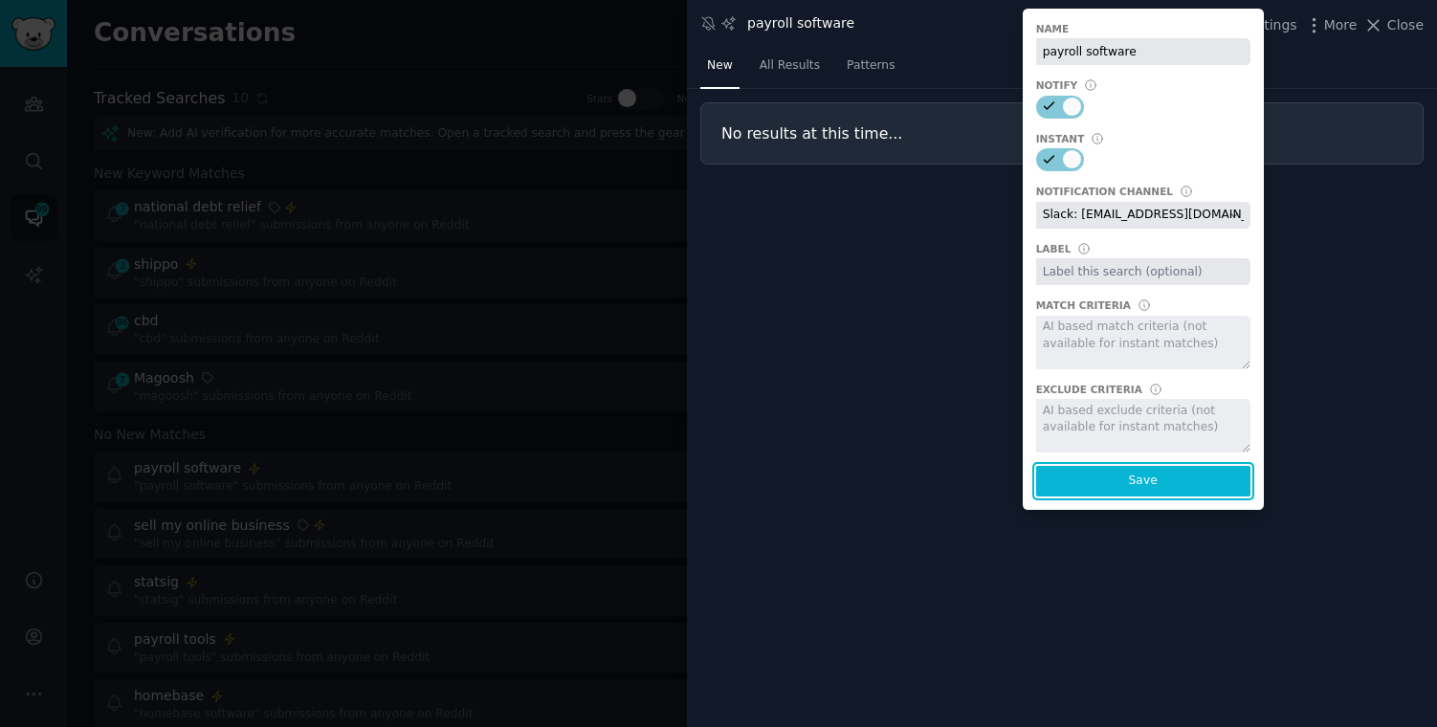
click at [1140, 474] on button "Save" at bounding box center [1143, 481] width 214 height 31
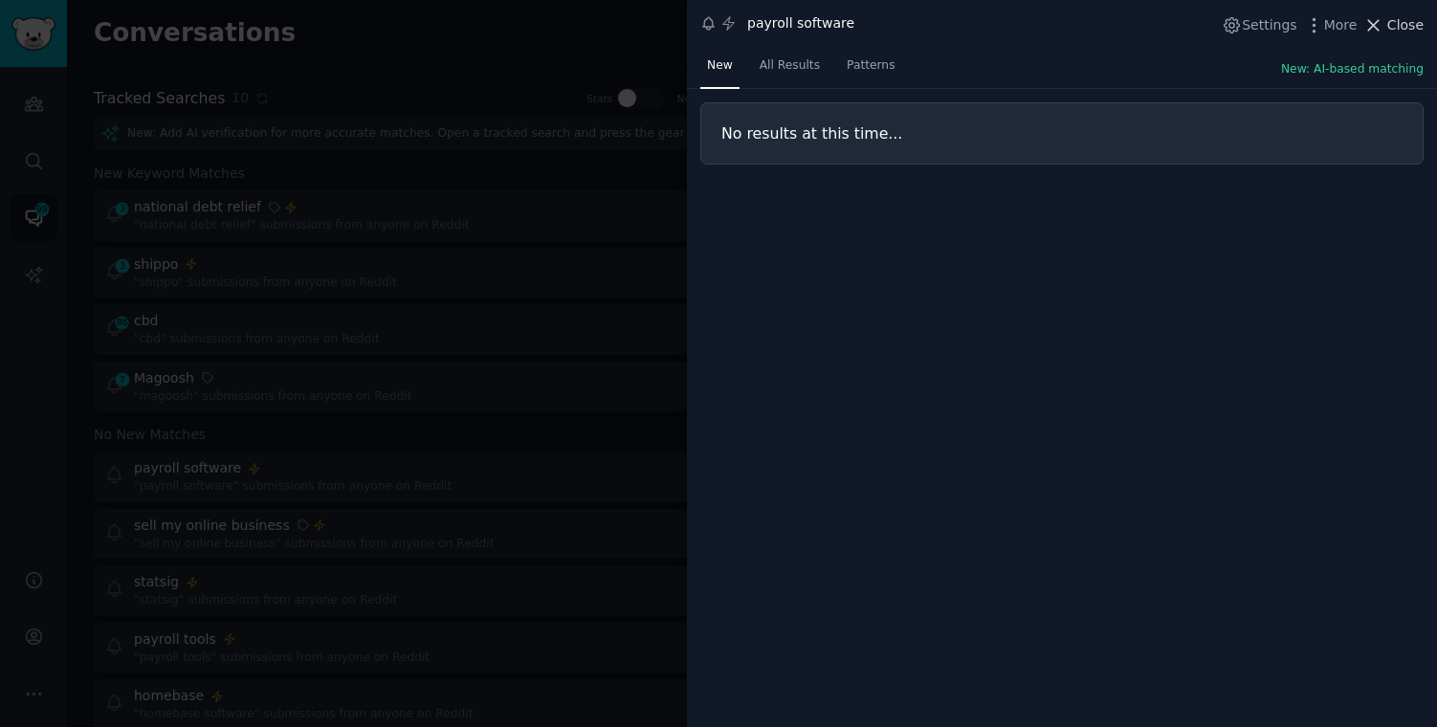
click at [1393, 18] on span "Close" at bounding box center [1405, 25] width 36 height 20
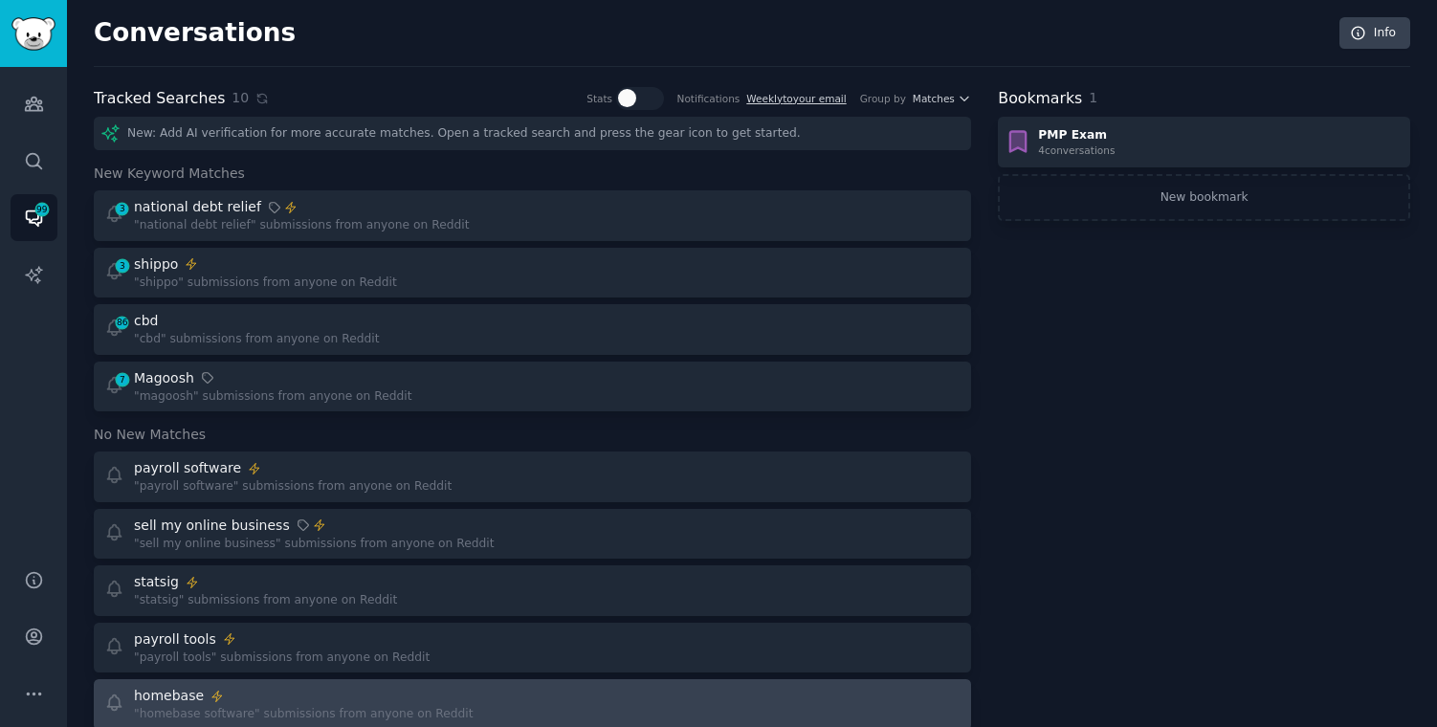
click at [451, 701] on div "homebase" at bounding box center [304, 696] width 340 height 20
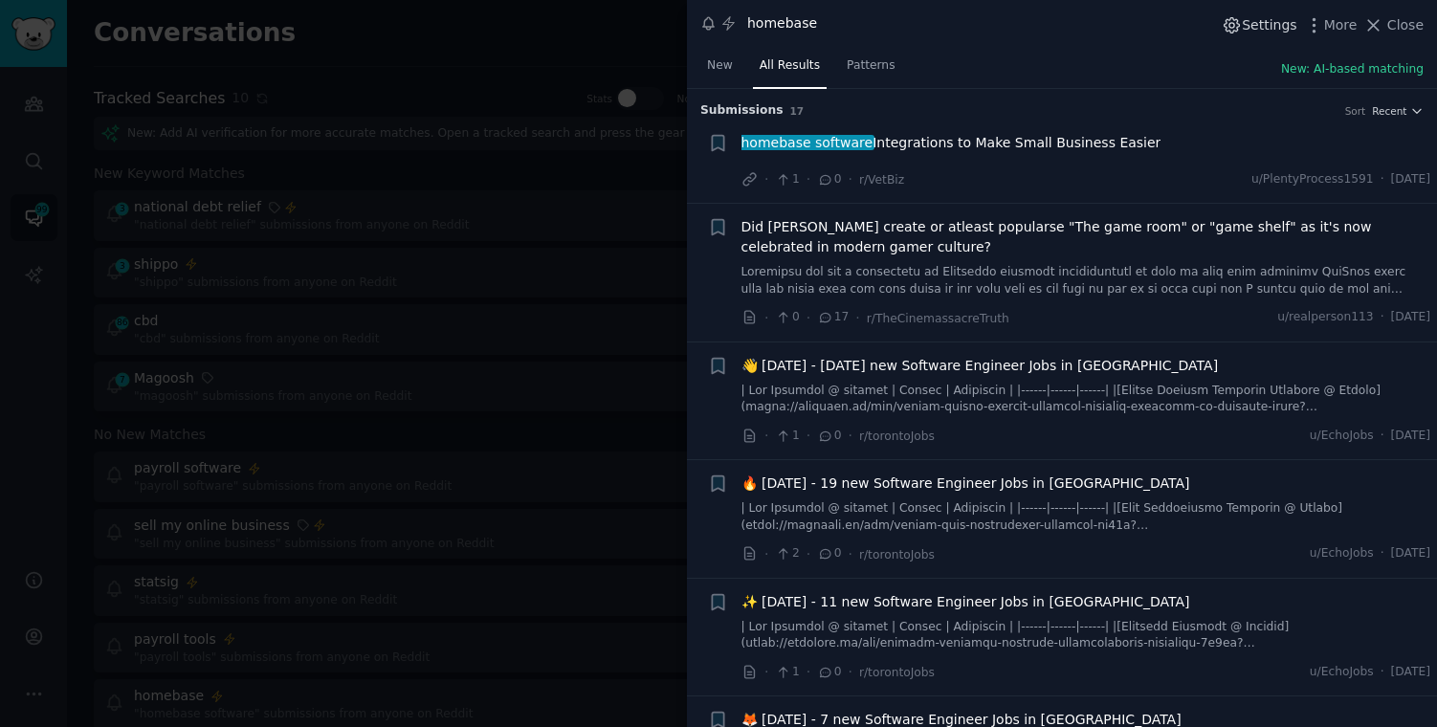
click at [1242, 29] on icon "button" at bounding box center [1232, 25] width 20 height 20
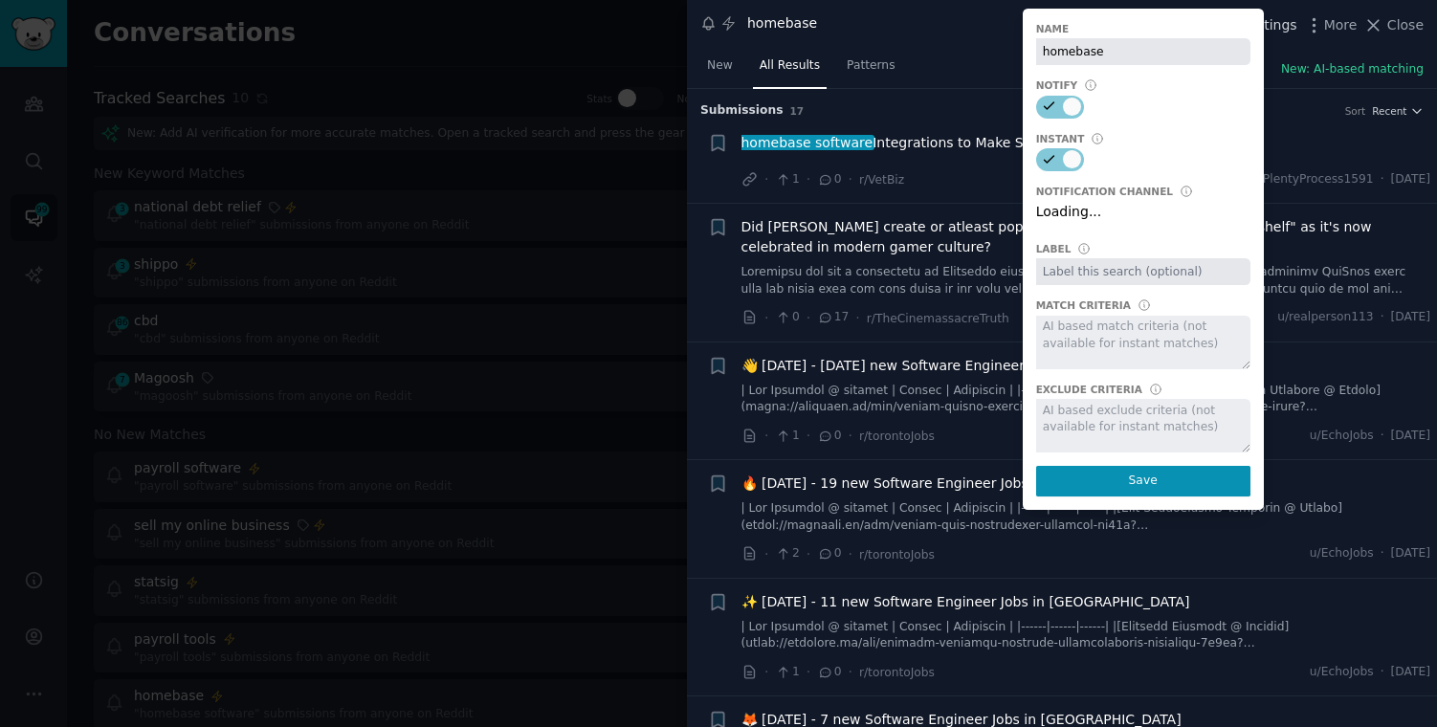
select select "504"
click at [1050, 103] on icon at bounding box center [1049, 106] width 17 height 17
checkbox input "false"
click at [1054, 161] on icon at bounding box center [1049, 159] width 17 height 17
checkbox input "false"
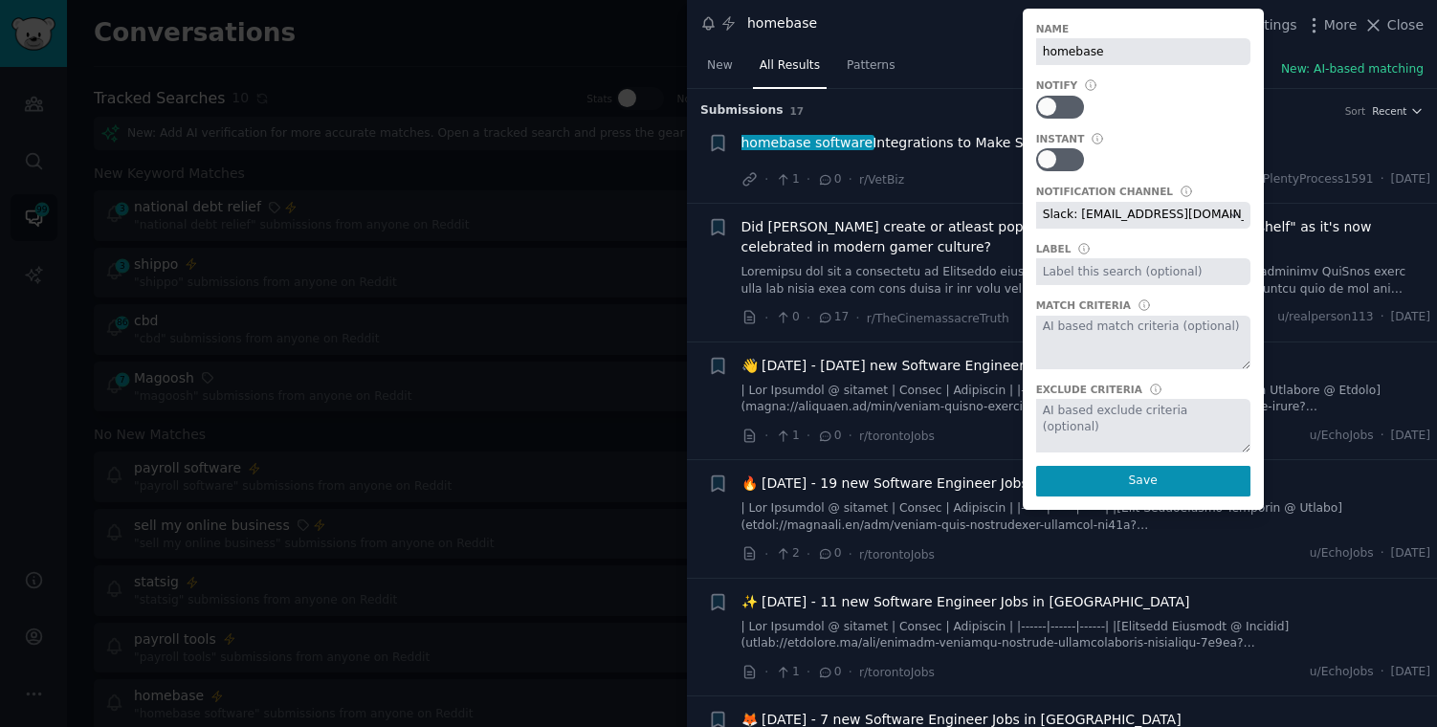
click at [1067, 336] on textarea at bounding box center [1143, 343] width 214 height 54
paste textarea "(homebase) AND (scheduling OR payroll OR "time clock" OR "time tracking" OR "ti…"
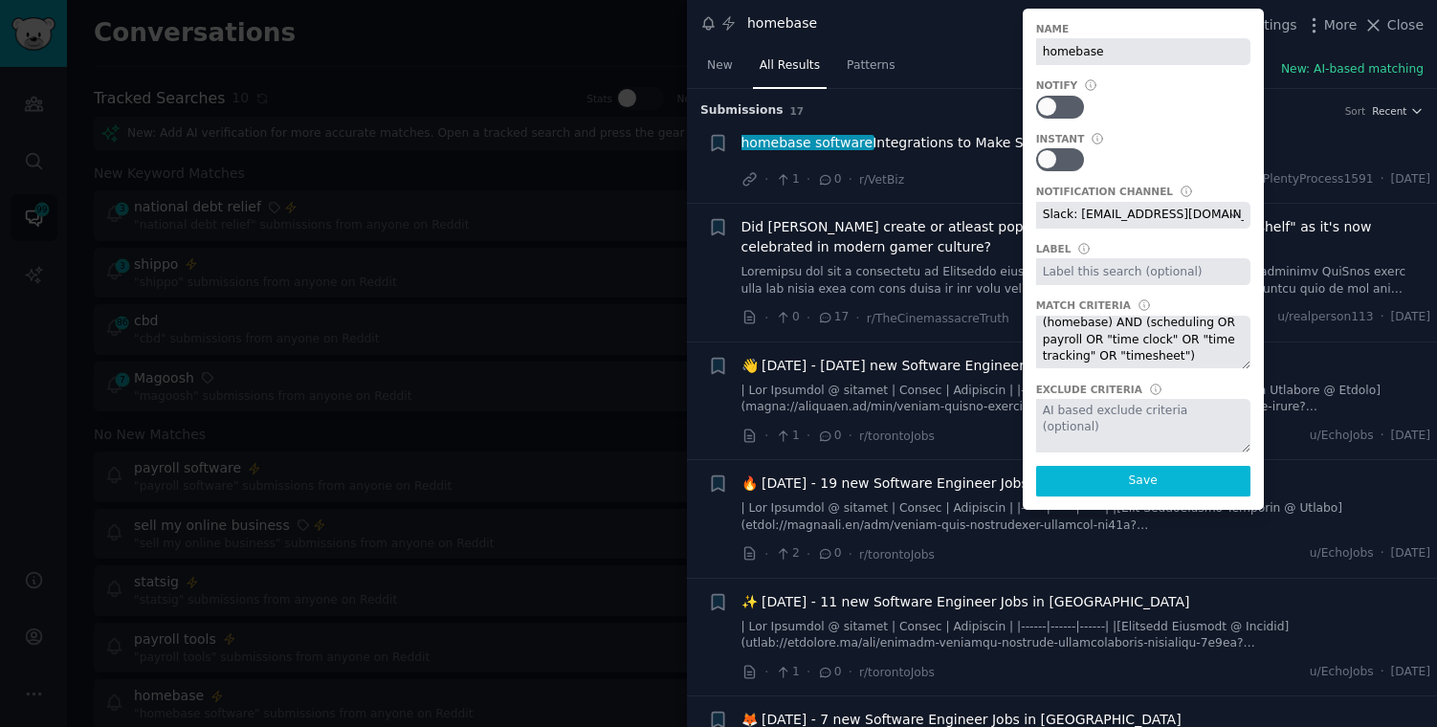
type textarea "(homebase) AND (scheduling OR payroll OR "time clock" OR "time tracking" OR "ti…"
click at [1109, 476] on button "Save" at bounding box center [1143, 481] width 214 height 31
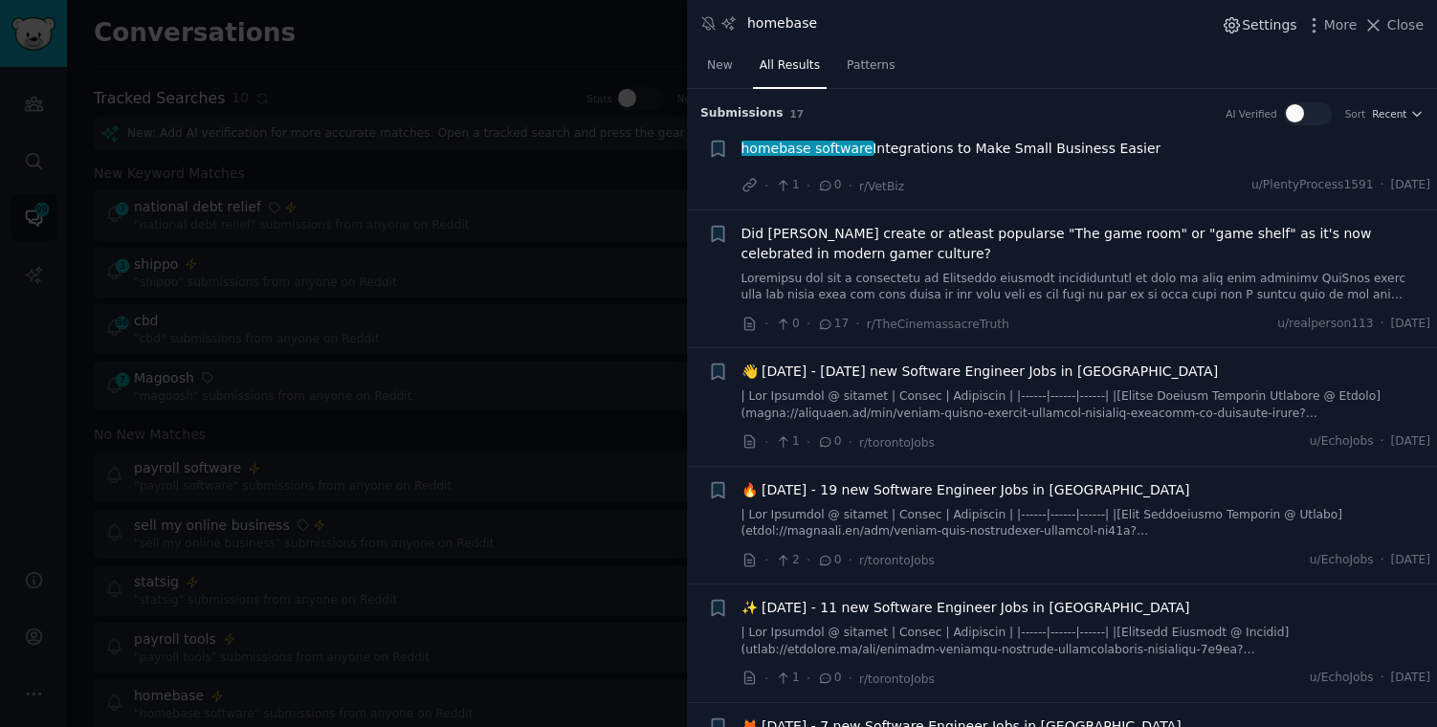
click at [1257, 21] on span "Settings" at bounding box center [1269, 25] width 55 height 20
select select "504"
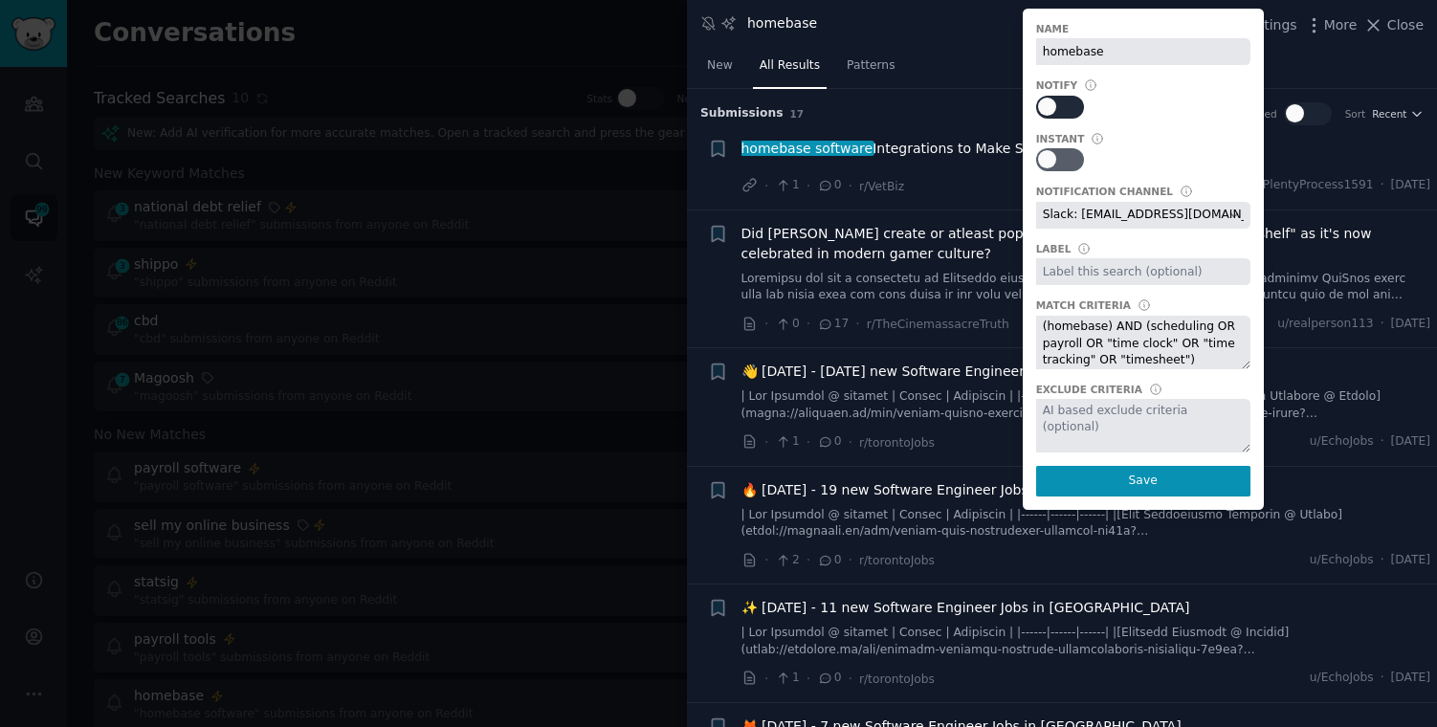
click at [1058, 105] on icon at bounding box center [1049, 106] width 17 height 17
checkbox input "true"
click at [1063, 156] on div at bounding box center [1060, 159] width 48 height 23
checkbox input "true"
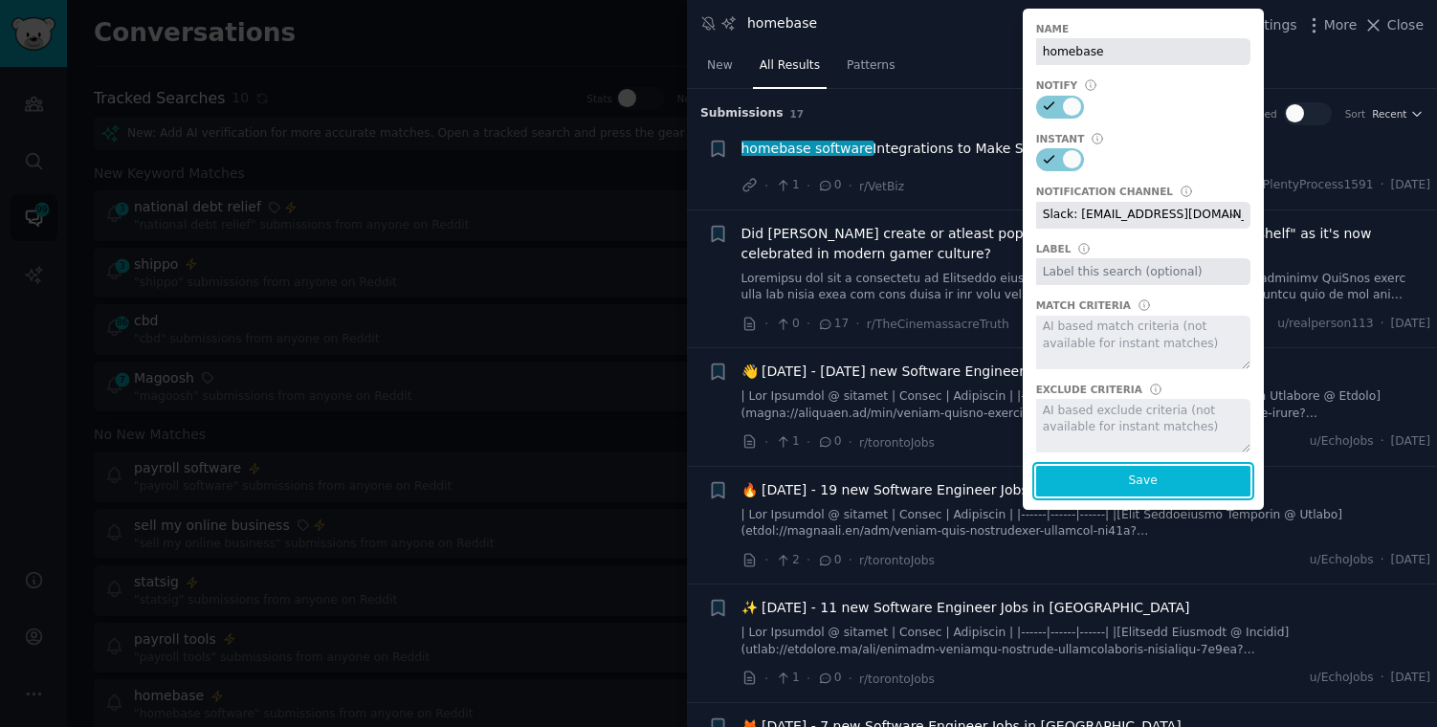
click at [1128, 481] on button "Save" at bounding box center [1143, 481] width 214 height 31
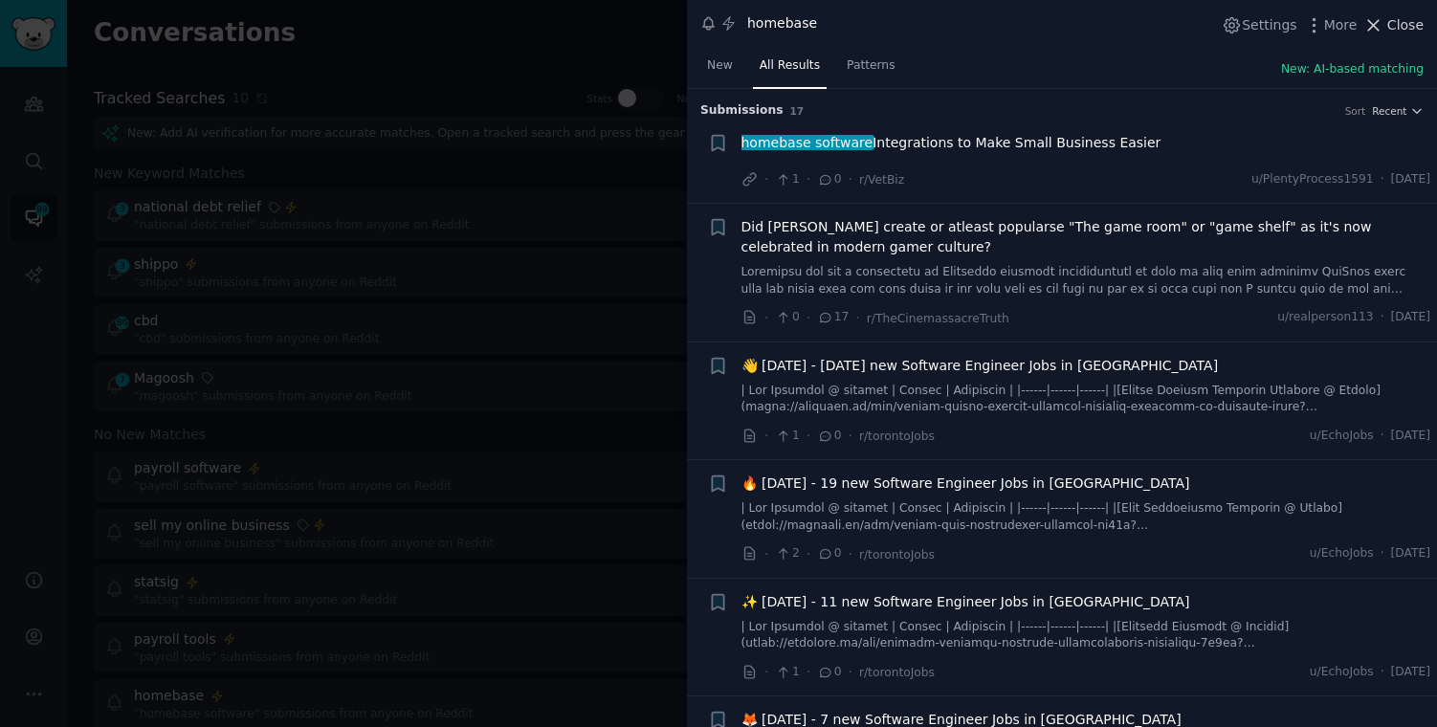
click at [1395, 28] on span "Close" at bounding box center [1405, 25] width 36 height 20
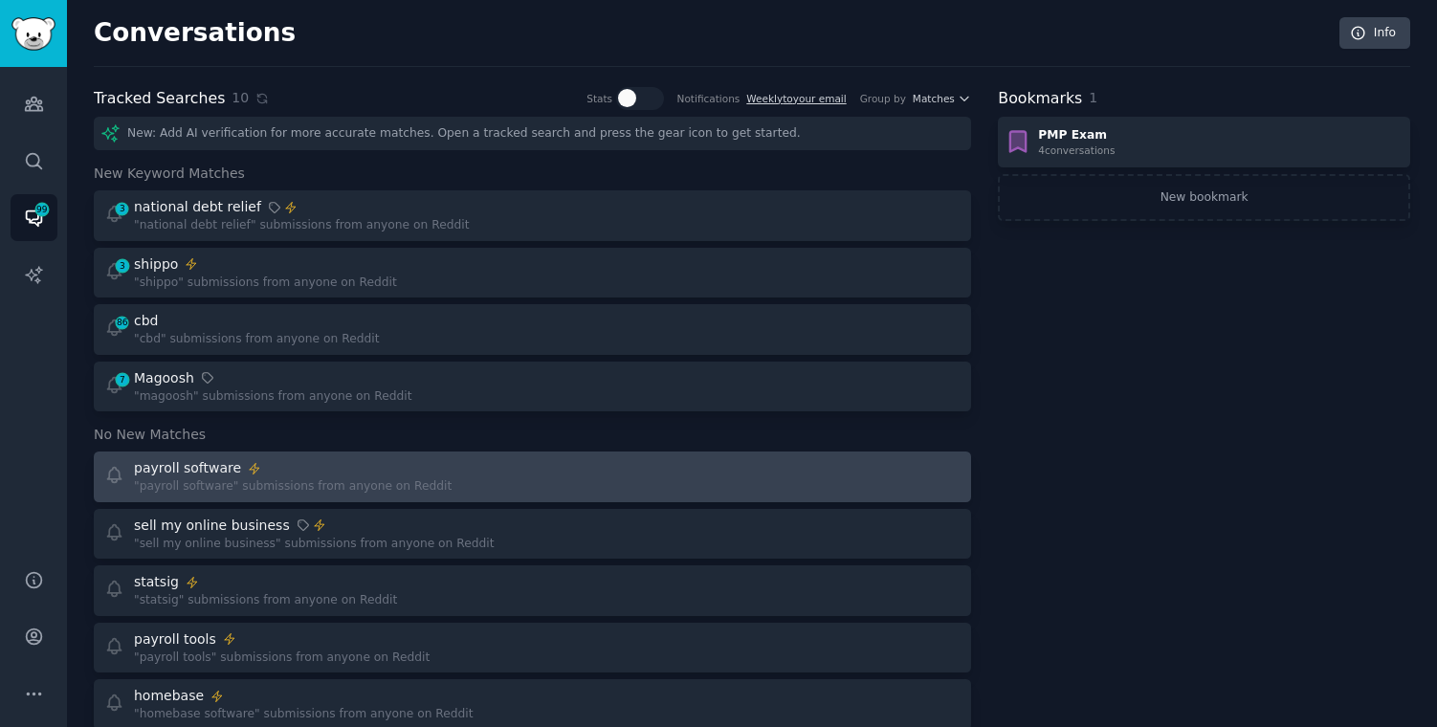
click at [520, 483] on div "payroll software "payroll software" submissions from anyone on Reddit" at bounding box center [532, 476] width 864 height 37
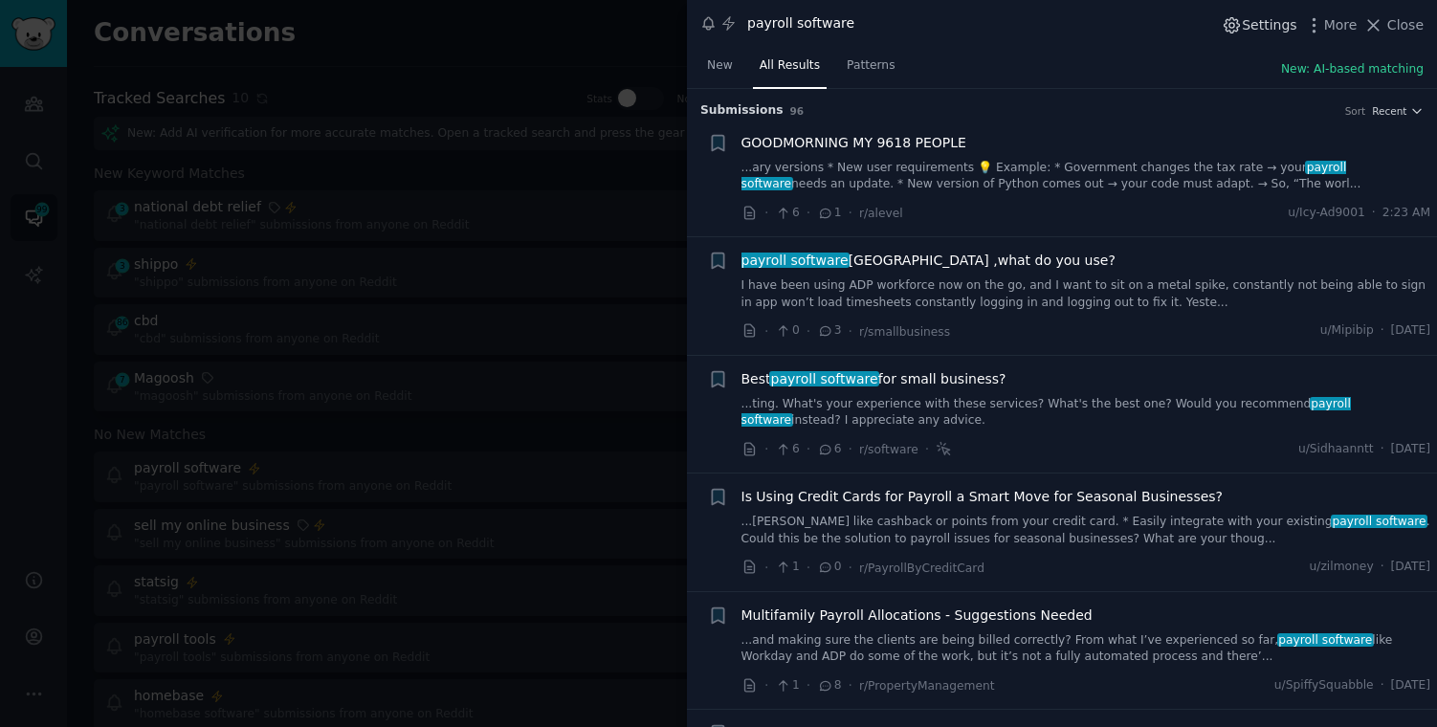
click at [1257, 19] on span "Settings" at bounding box center [1269, 25] width 55 height 20
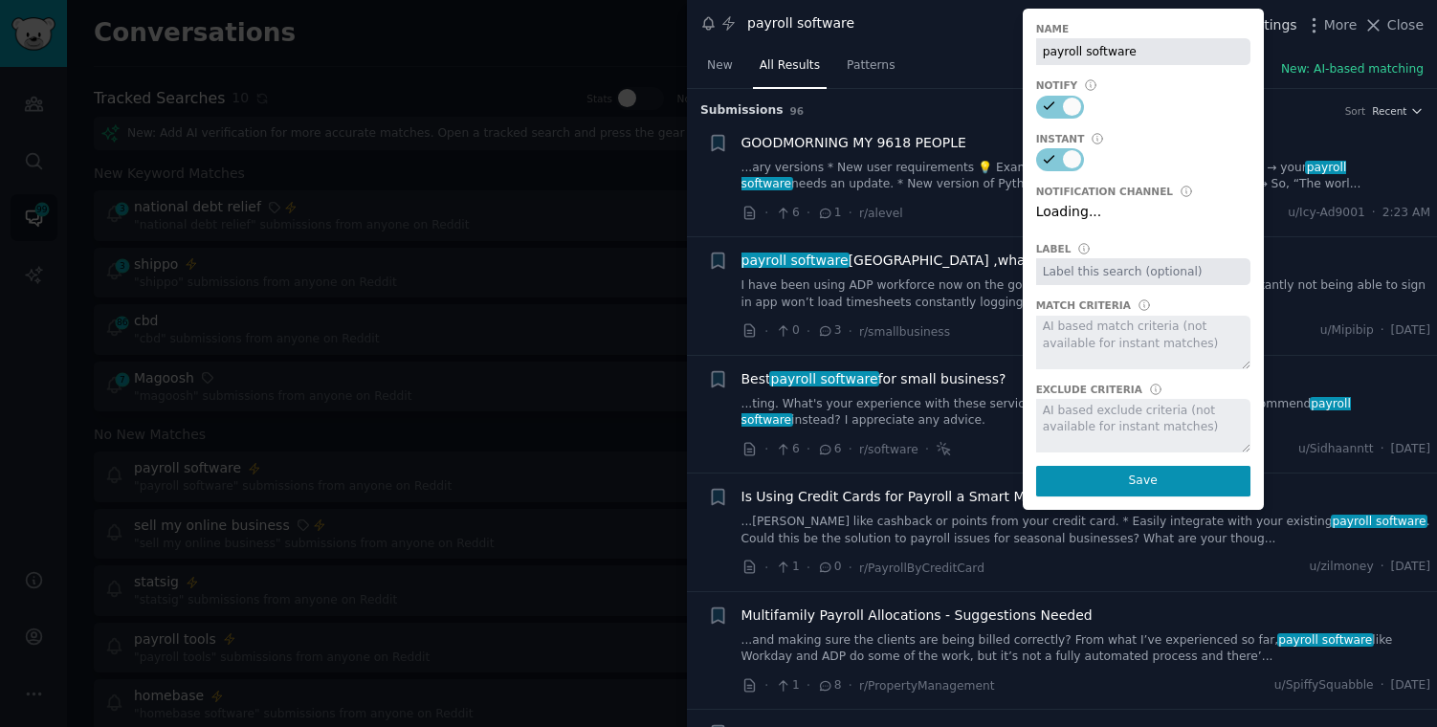
select select "504"
click at [1145, 53] on input "payroll software" at bounding box center [1143, 51] width 214 height 27
type input "payroll software"
